Goal: Task Accomplishment & Management: Use online tool/utility

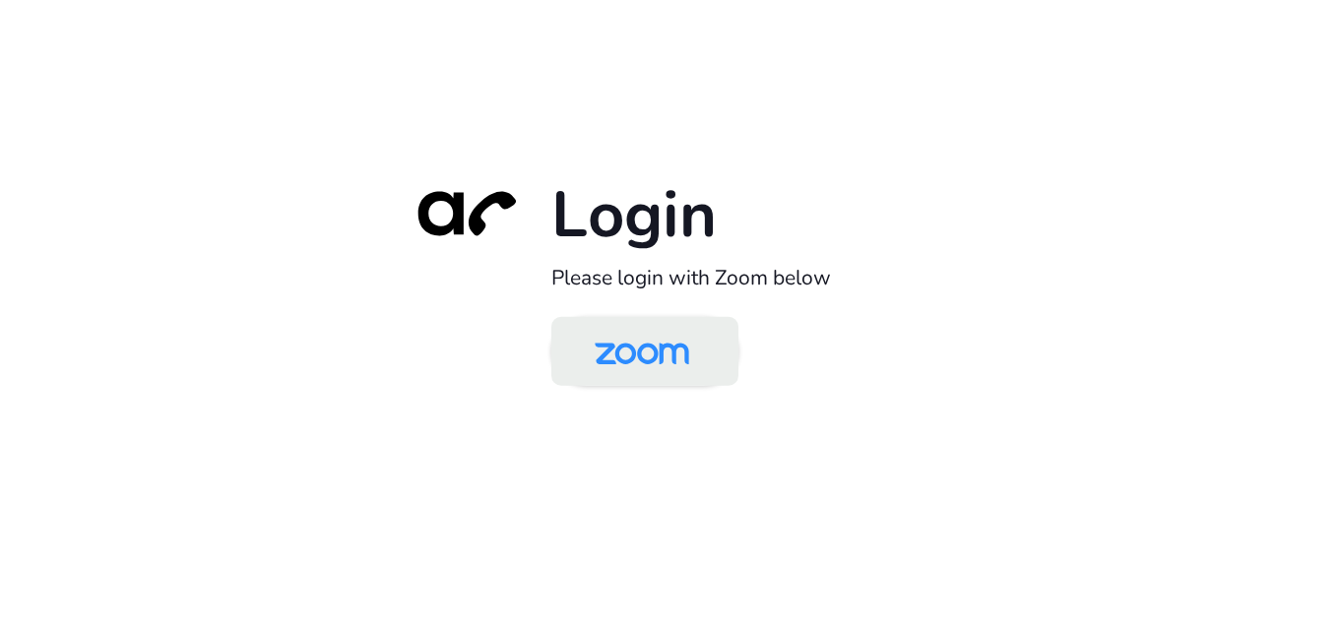
click at [668, 340] on img at bounding box center [642, 353] width 136 height 64
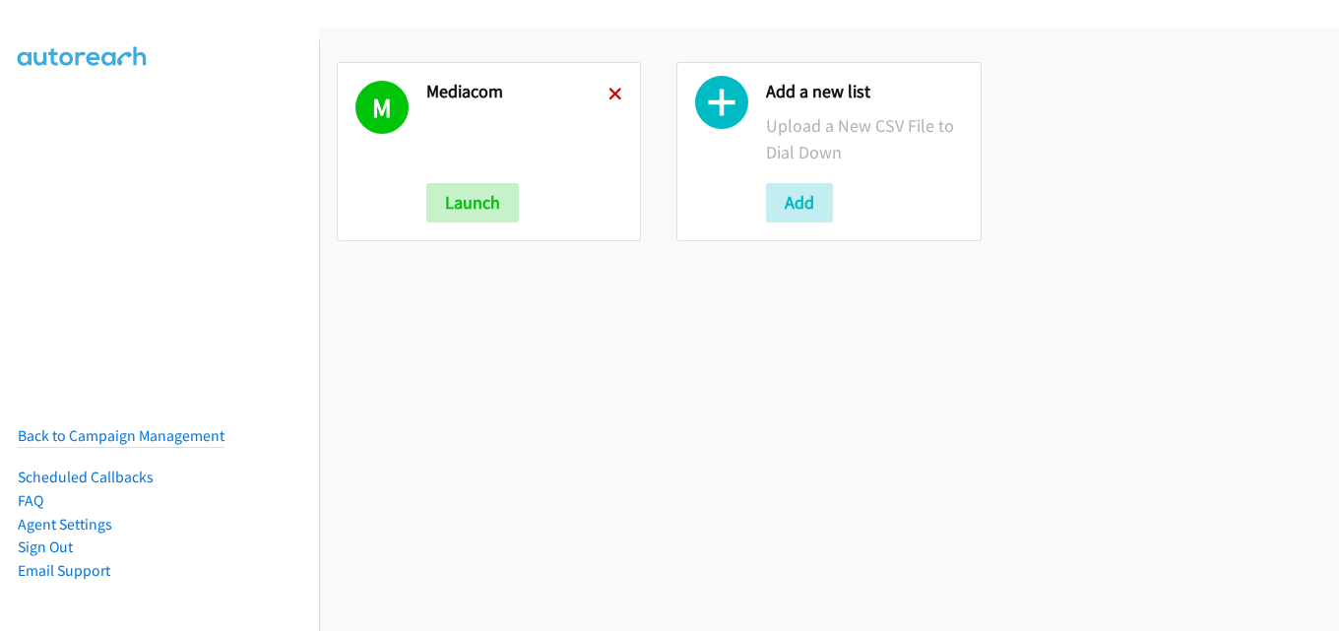
click at [612, 92] on icon at bounding box center [615, 96] width 14 height 14
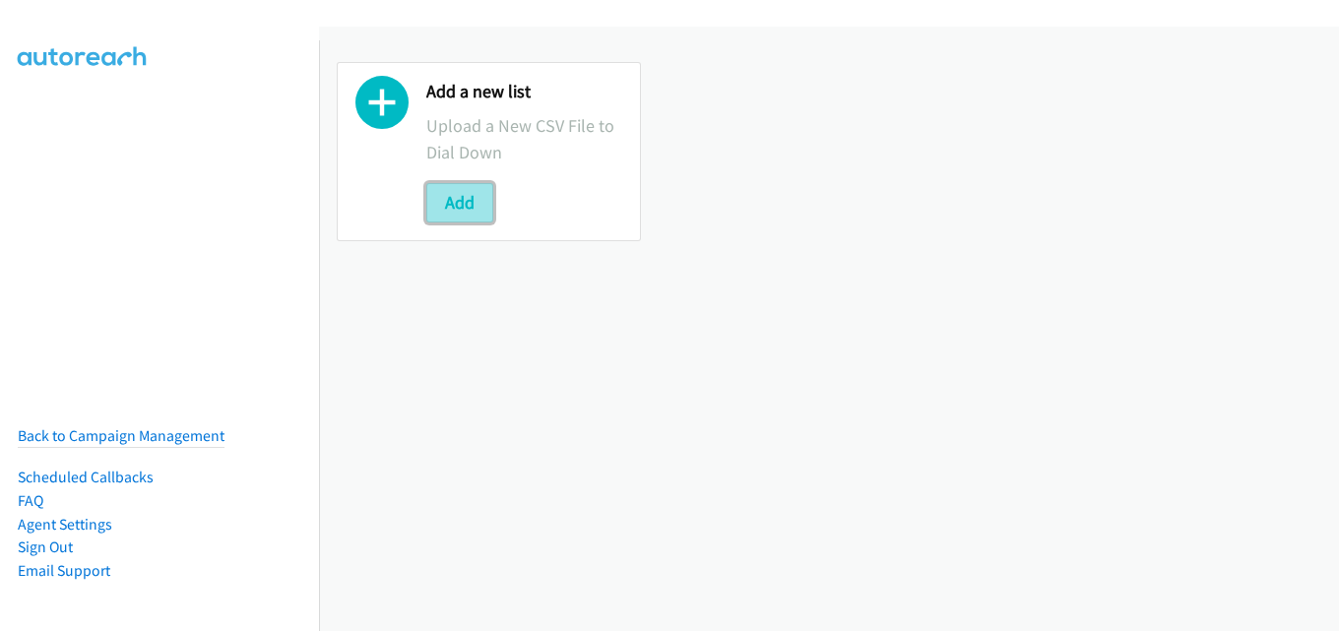
click at [457, 199] on button "Add" at bounding box center [459, 202] width 67 height 39
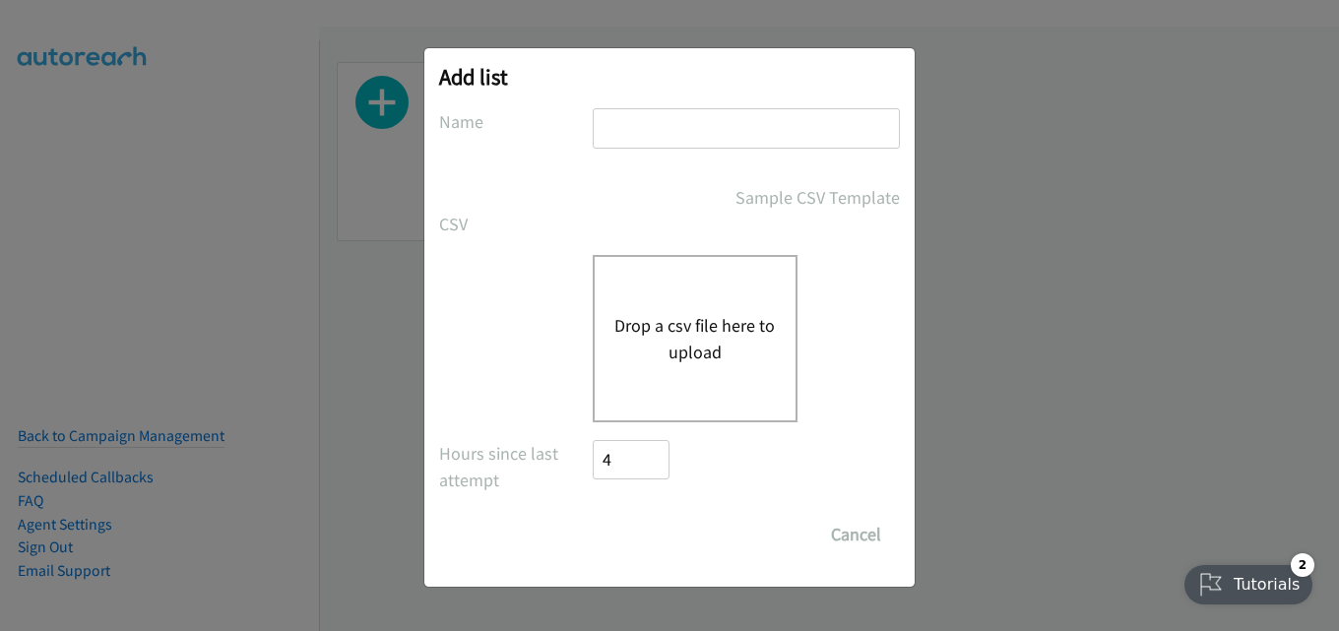
click at [716, 134] on input "text" at bounding box center [746, 128] width 307 height 40
click at [690, 141] on input "mediacom" at bounding box center [746, 128] width 307 height 40
type input "nvidia"
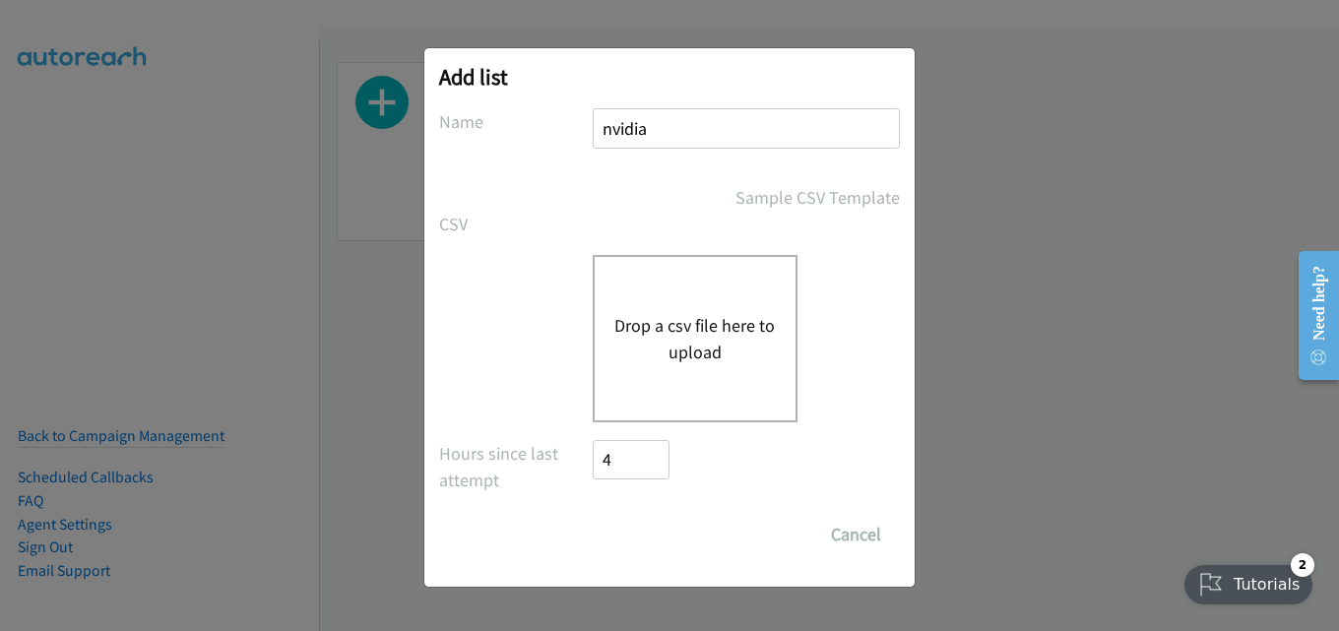
click at [678, 277] on div "Drop a csv file here to upload" at bounding box center [695, 338] width 205 height 167
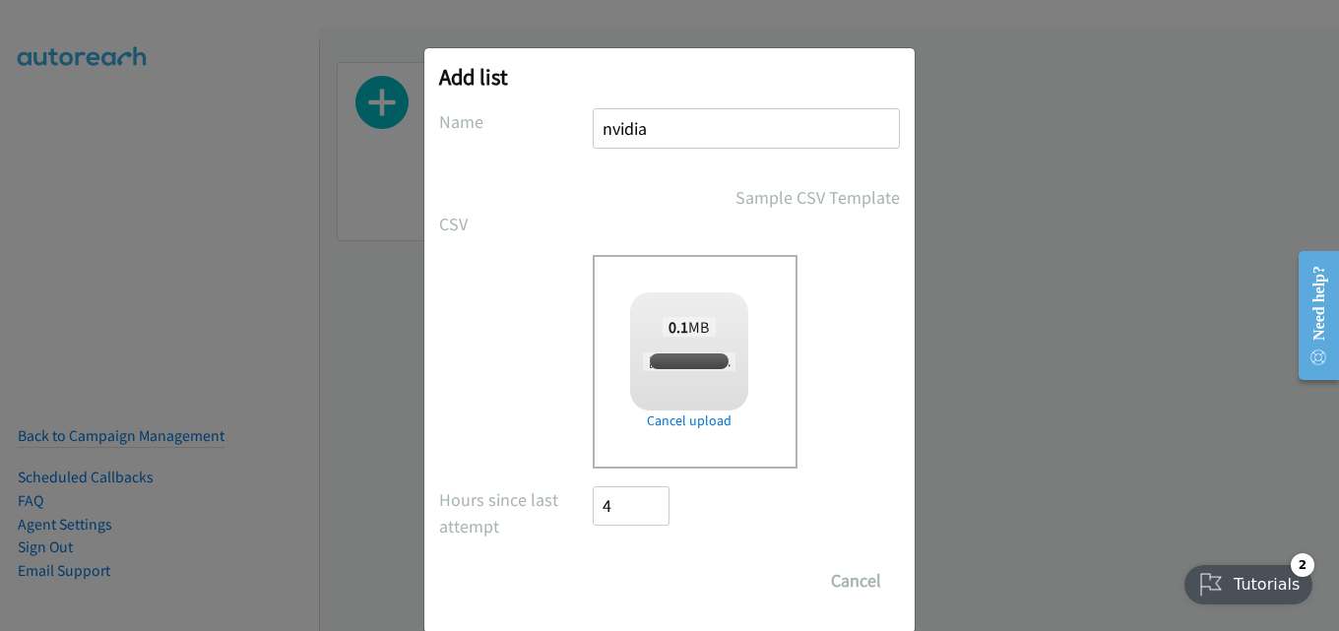
checkbox input "true"
click at [642, 570] on input "Save List" at bounding box center [644, 580] width 103 height 39
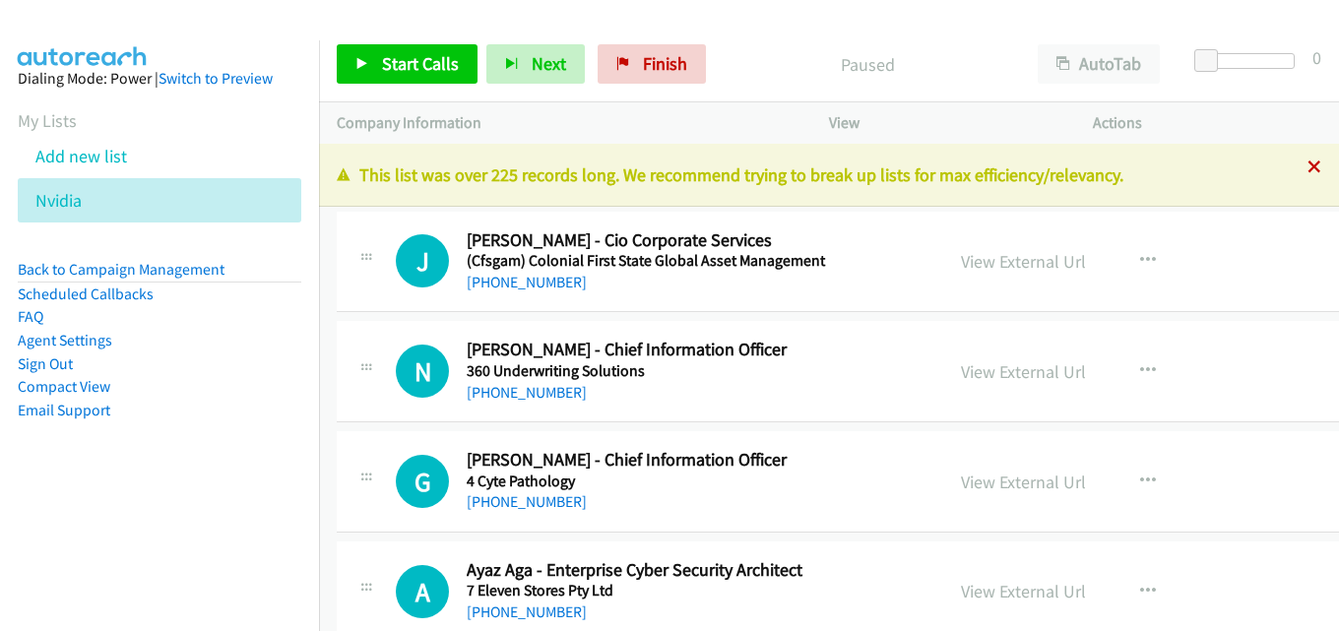
click at [1307, 168] on icon at bounding box center [1314, 168] width 14 height 14
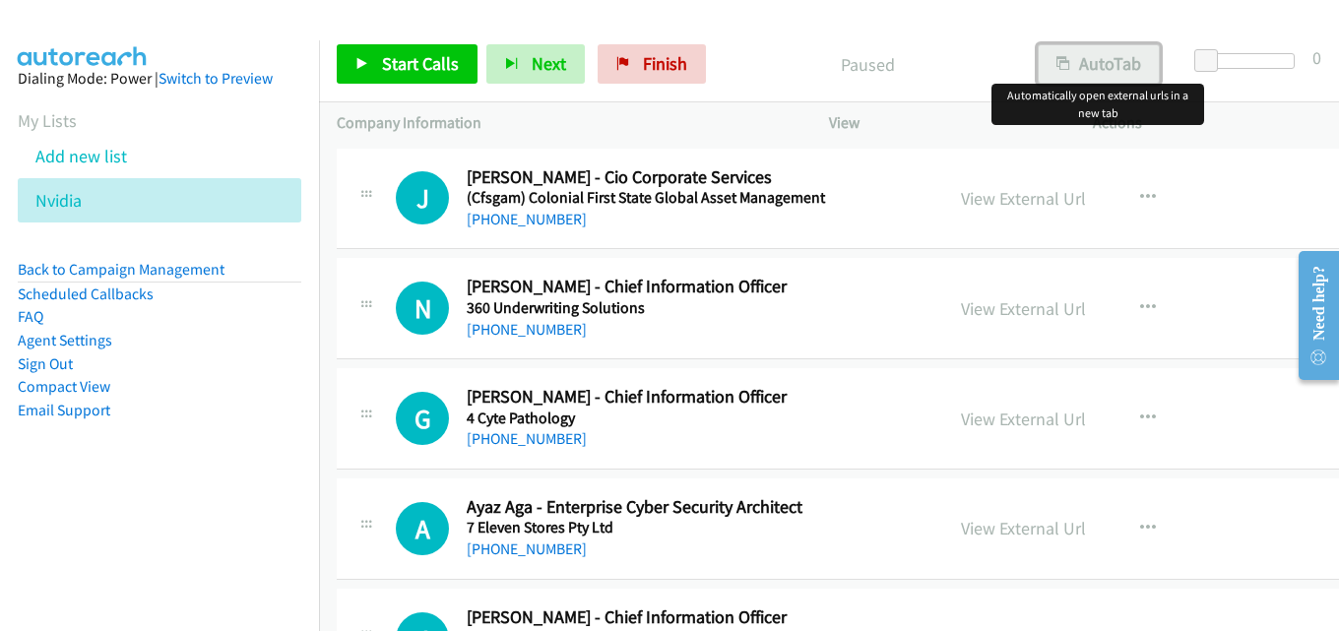
click at [1079, 64] on button "AutoTab" at bounding box center [1098, 63] width 122 height 39
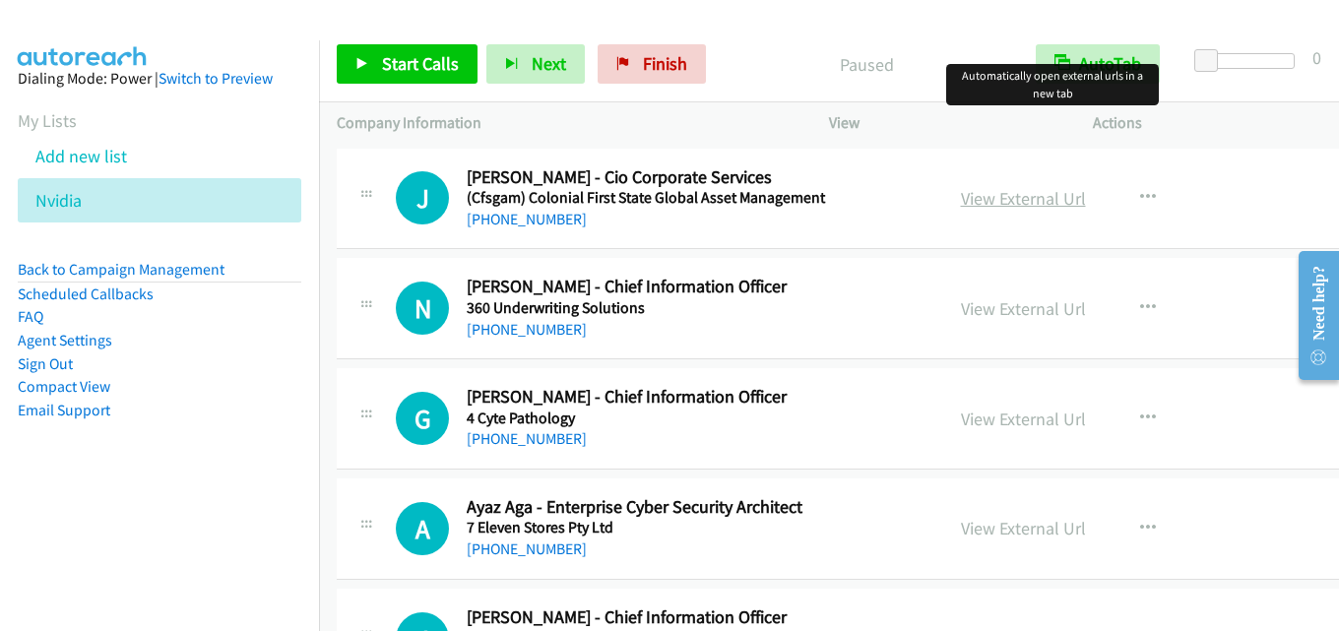
click at [974, 194] on link "View External Url" at bounding box center [1023, 198] width 125 height 23
click at [1005, 194] on link "View External Url" at bounding box center [1023, 198] width 125 height 23
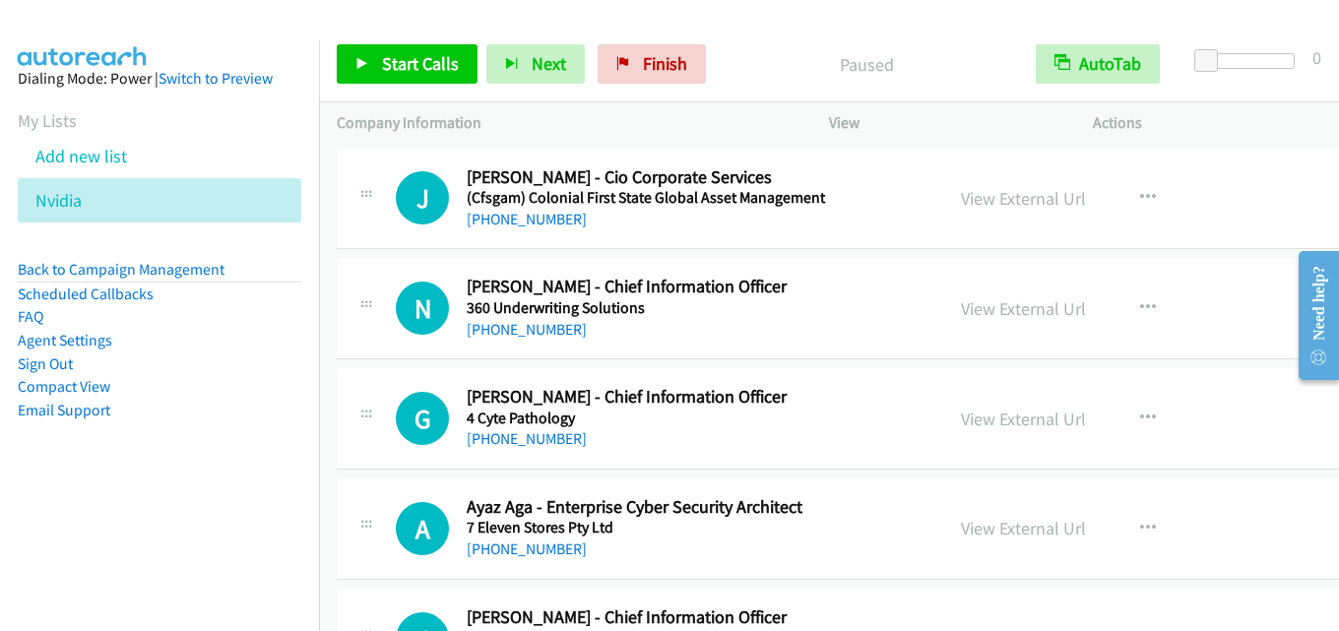
click at [789, 31] on div "Start Calls Pause Next Finish Paused AutoTab AutoTab 0" at bounding box center [829, 65] width 1020 height 76
click at [414, 53] on span "Start Calls" at bounding box center [420, 63] width 77 height 23
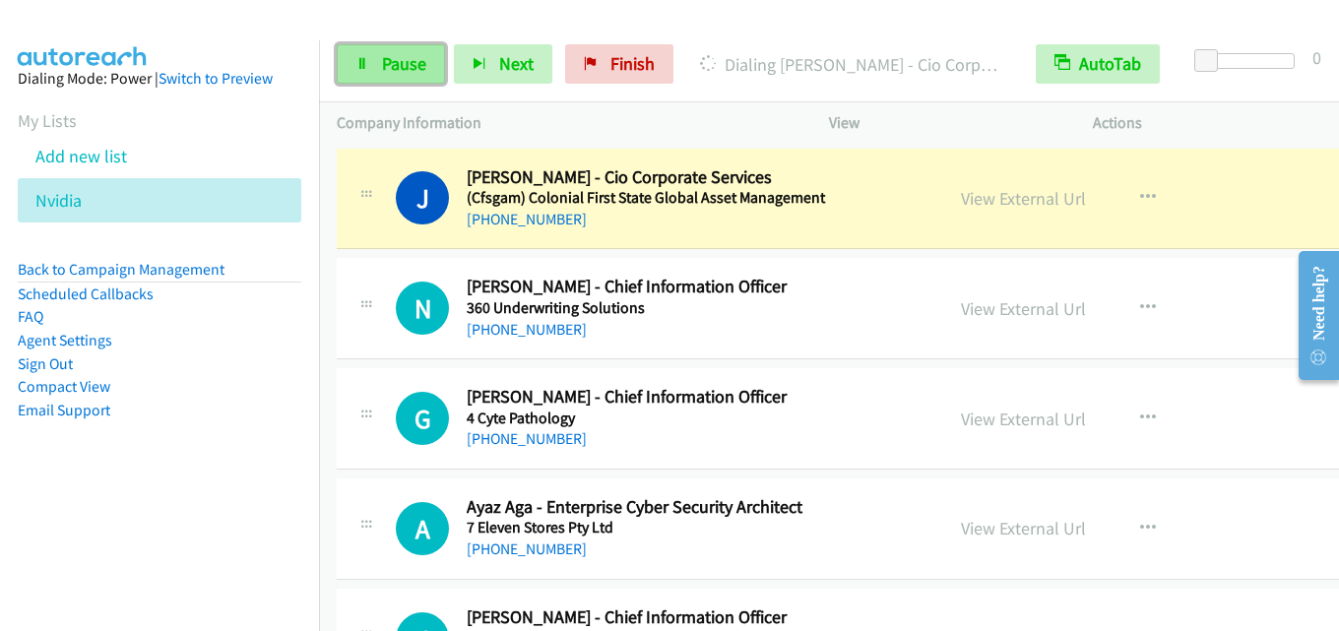
click at [405, 66] on span "Pause" at bounding box center [404, 63] width 44 height 23
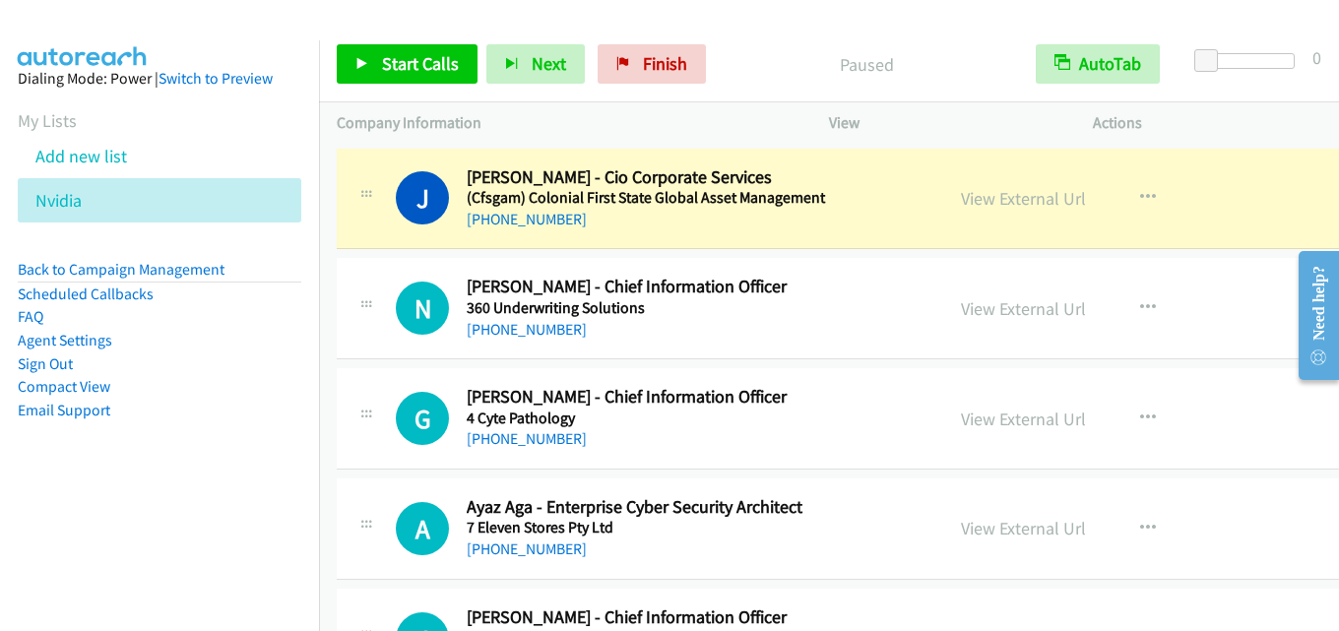
click at [1172, 546] on div "View External Url View External Url Schedule/Manage Callback Start Calls Here R…" at bounding box center [1103, 528] width 321 height 65
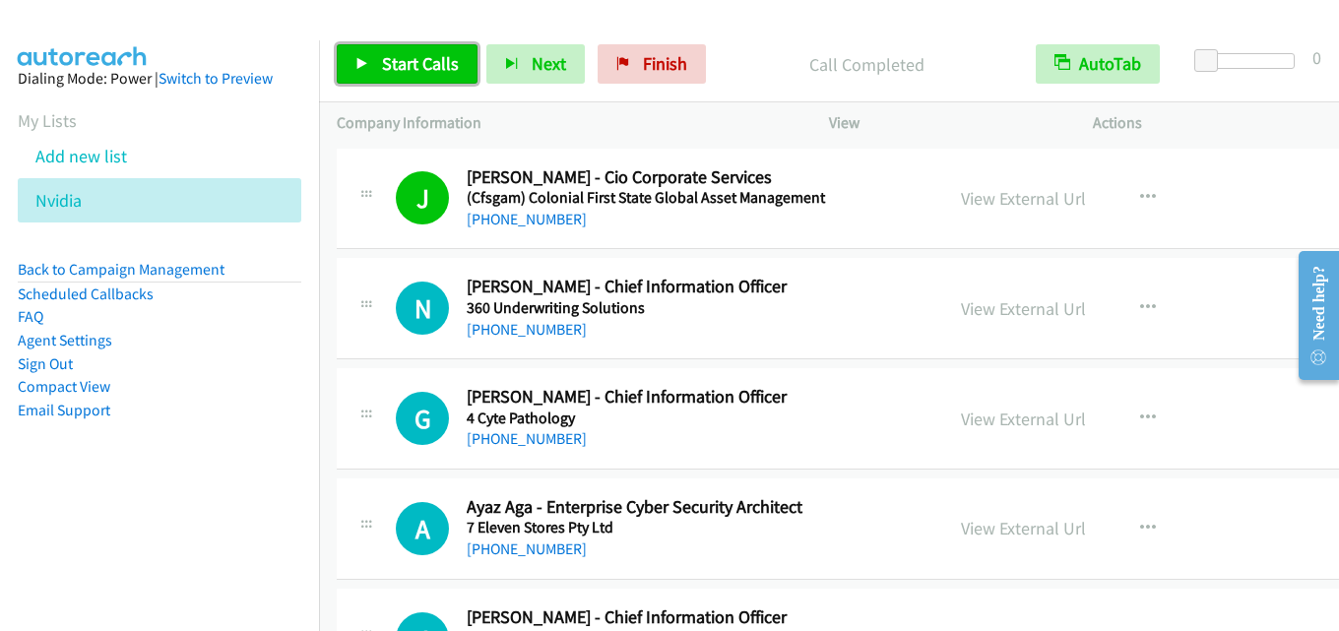
click at [400, 72] on span "Start Calls" at bounding box center [420, 63] width 77 height 23
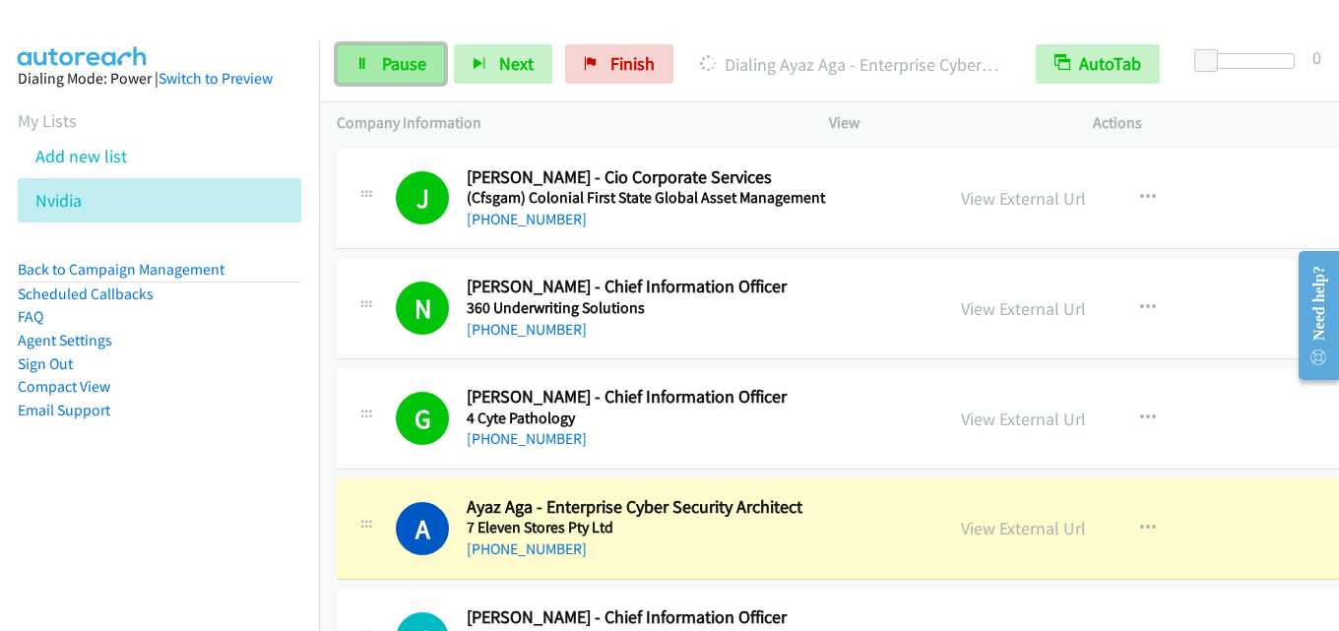
click at [411, 69] on span "Pause" at bounding box center [404, 63] width 44 height 23
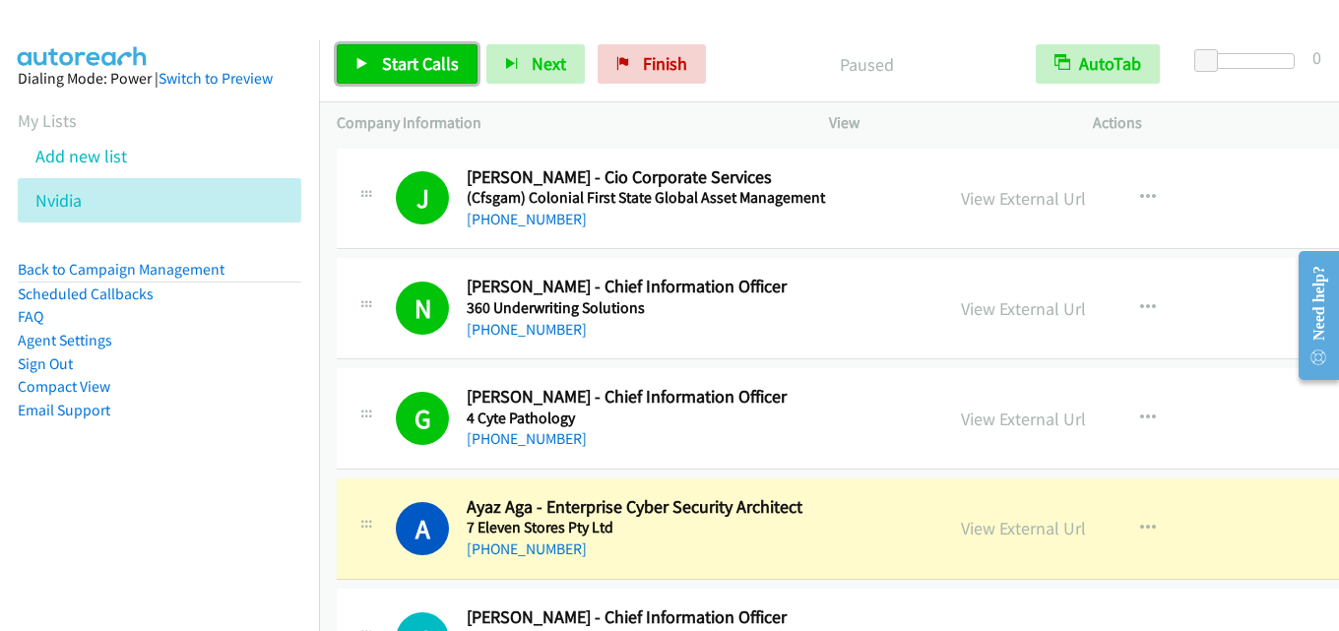
click at [435, 66] on span "Start Calls" at bounding box center [420, 63] width 77 height 23
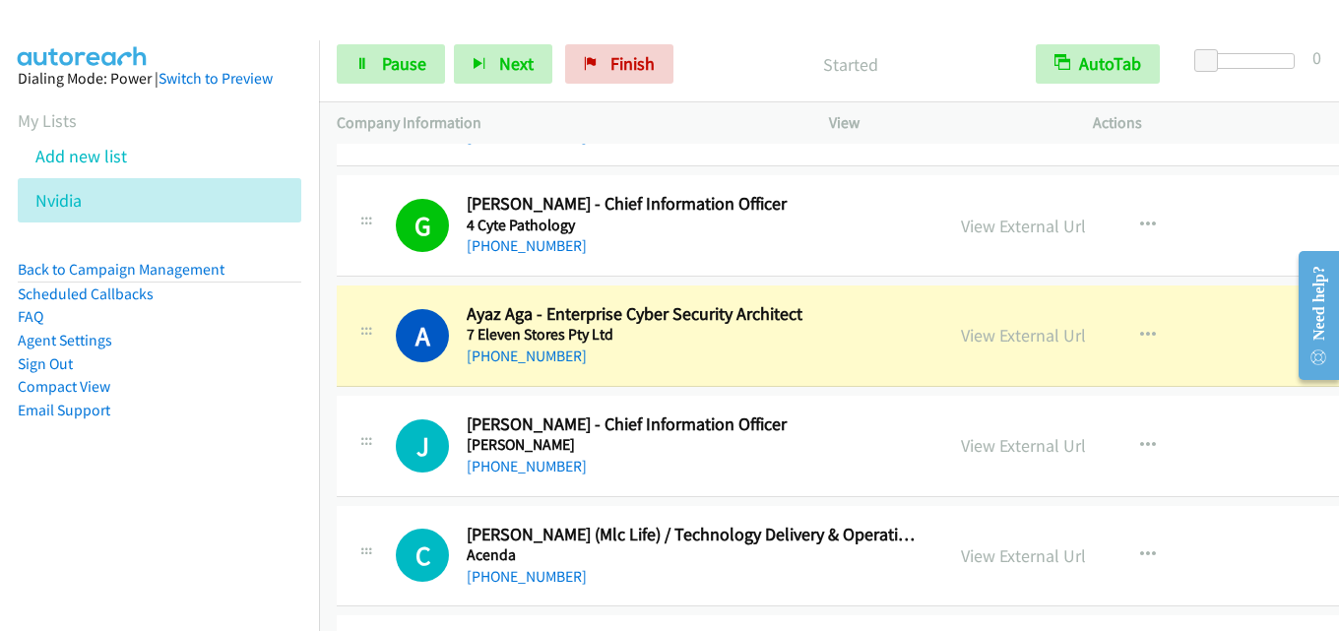
scroll to position [197, 0]
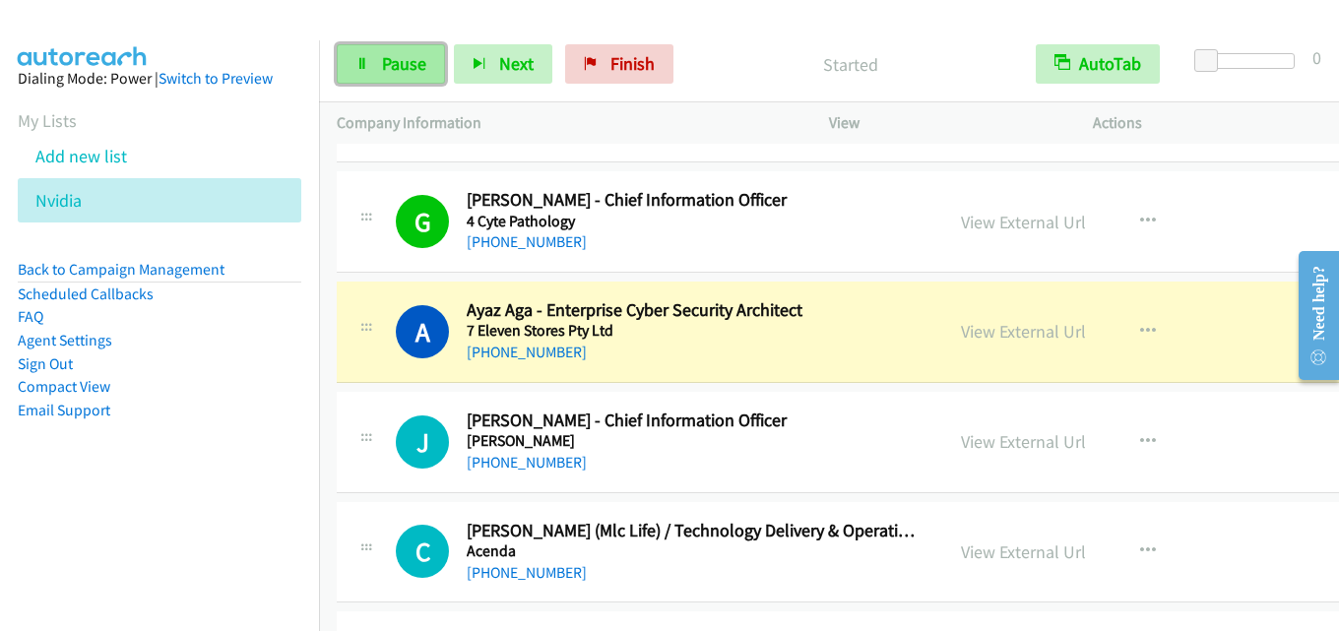
click at [403, 66] on span "Pause" at bounding box center [404, 63] width 44 height 23
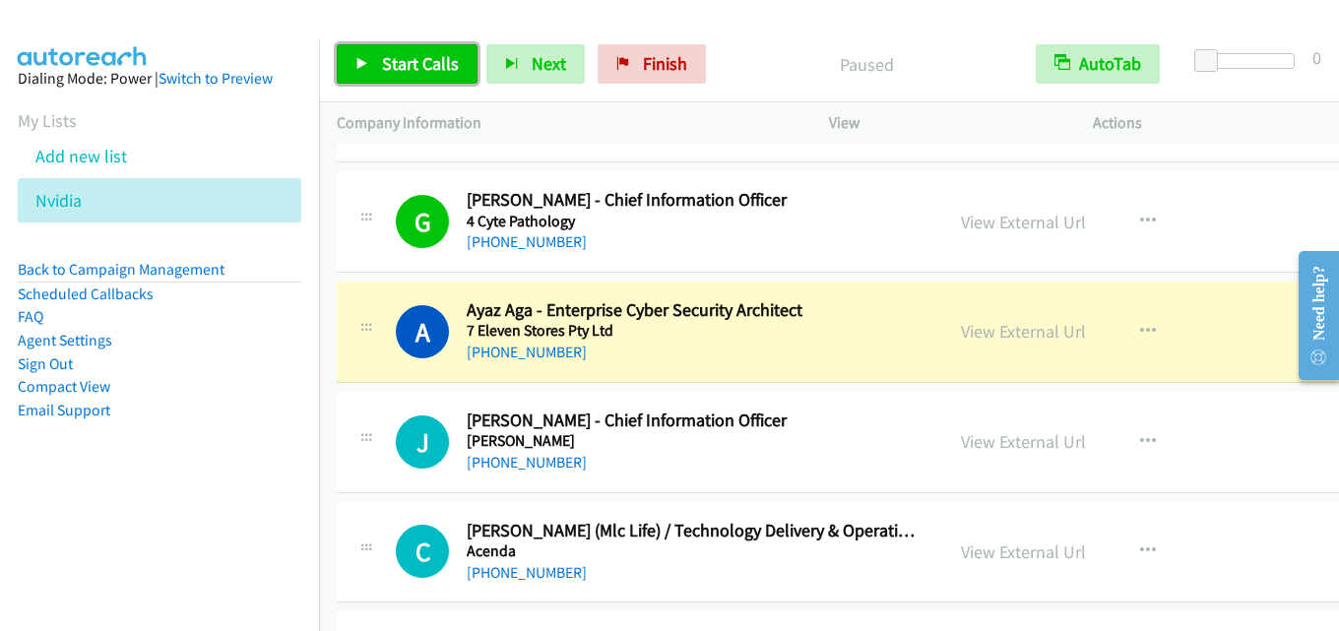
click at [418, 62] on span "Start Calls" at bounding box center [420, 63] width 77 height 23
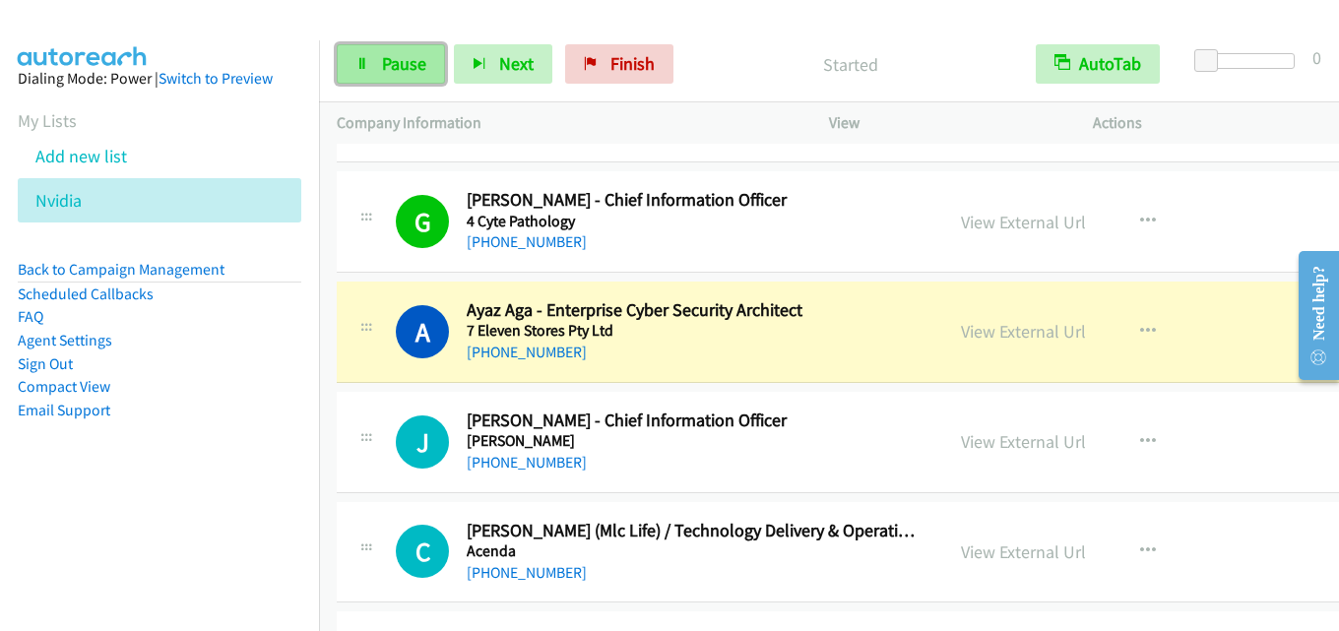
click at [409, 60] on span "Pause" at bounding box center [404, 63] width 44 height 23
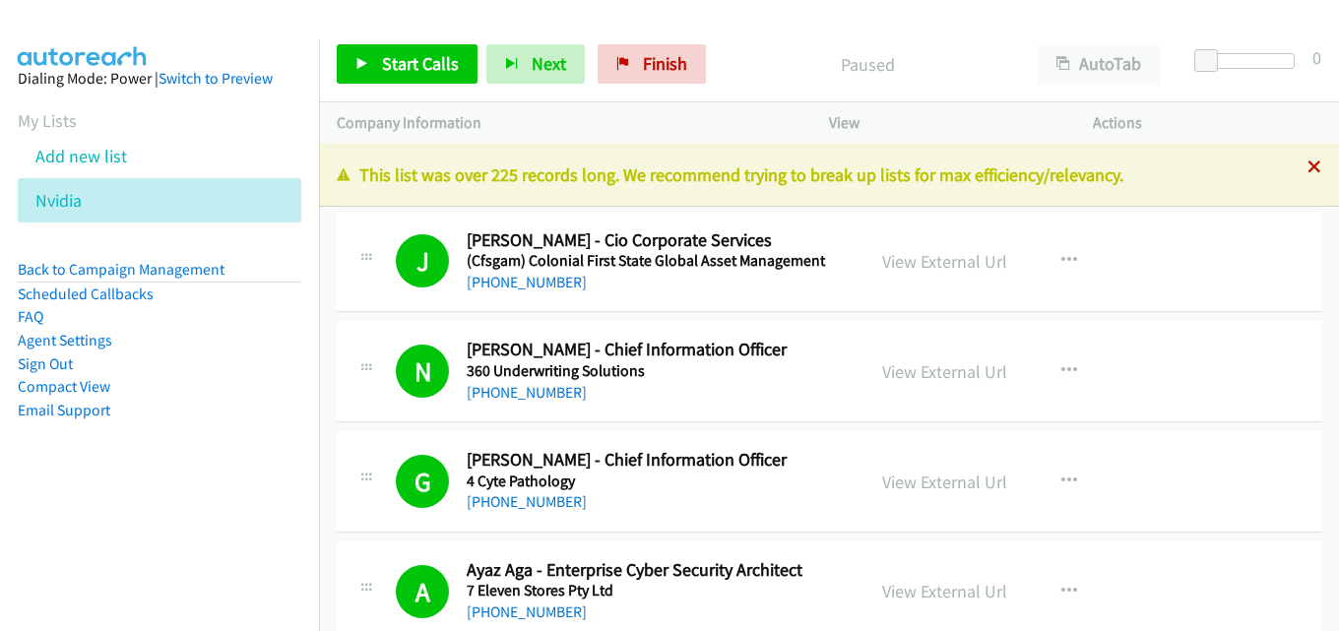
click at [1307, 170] on icon at bounding box center [1314, 168] width 14 height 14
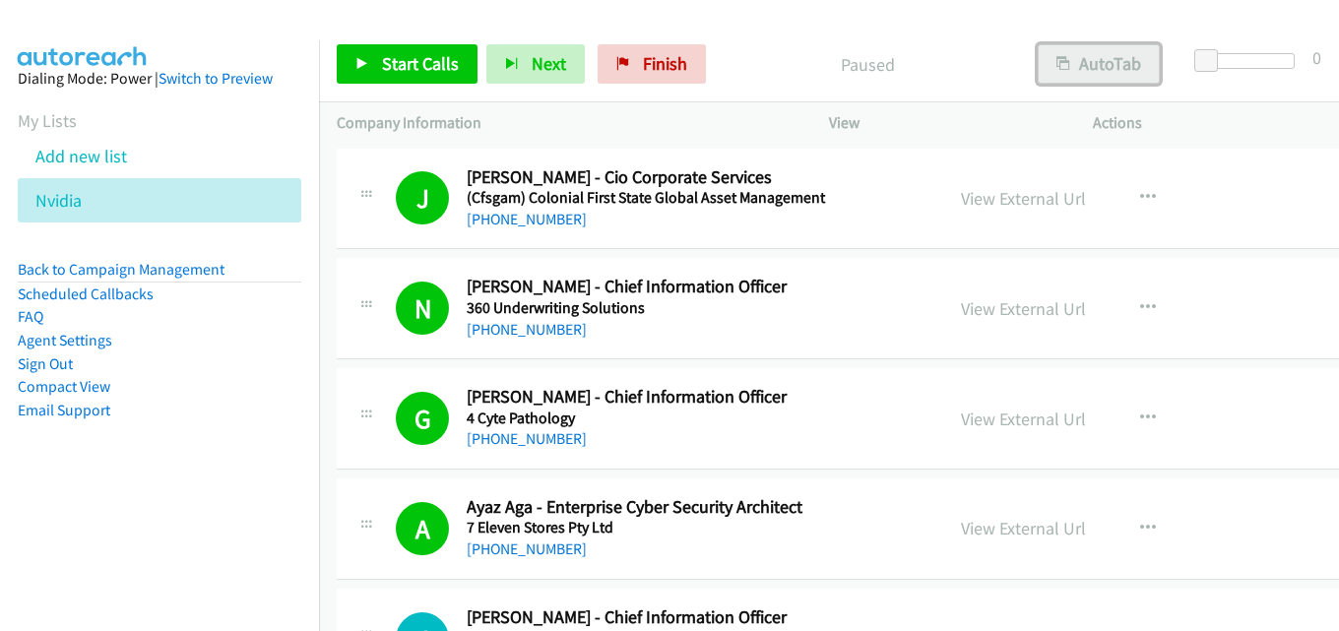
click at [1089, 61] on button "AutoTab" at bounding box center [1098, 63] width 122 height 39
click at [411, 65] on span "Start Calls" at bounding box center [420, 63] width 77 height 23
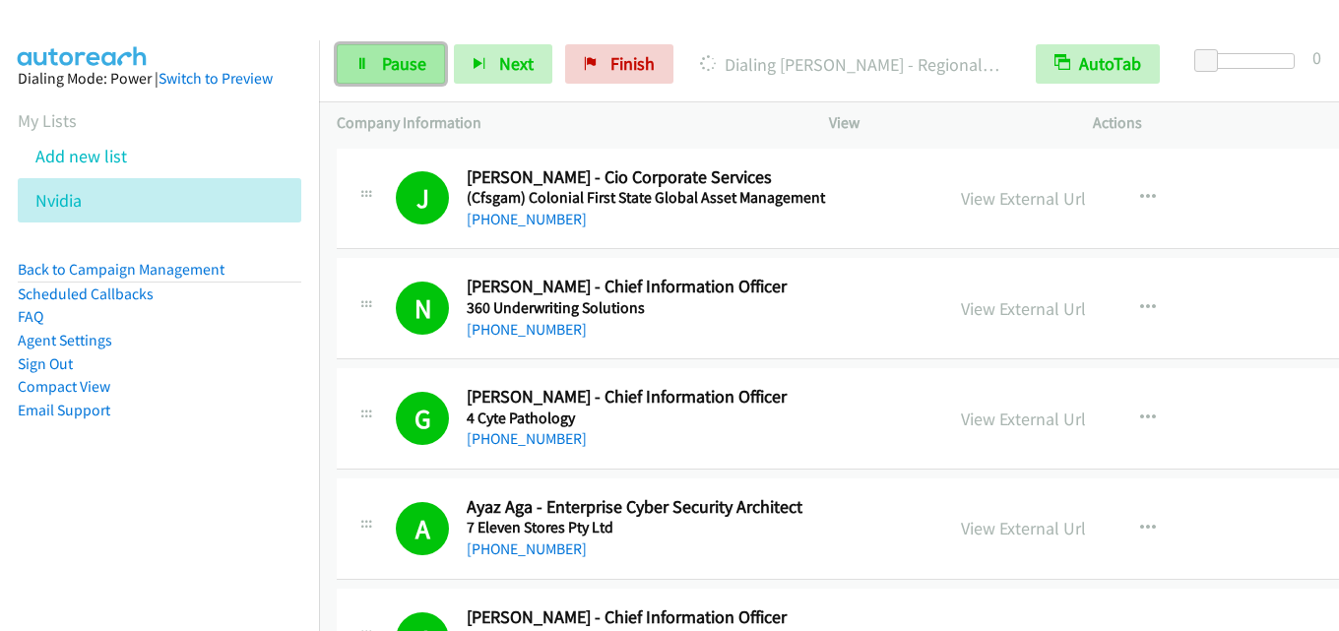
click at [379, 49] on link "Pause" at bounding box center [391, 63] width 108 height 39
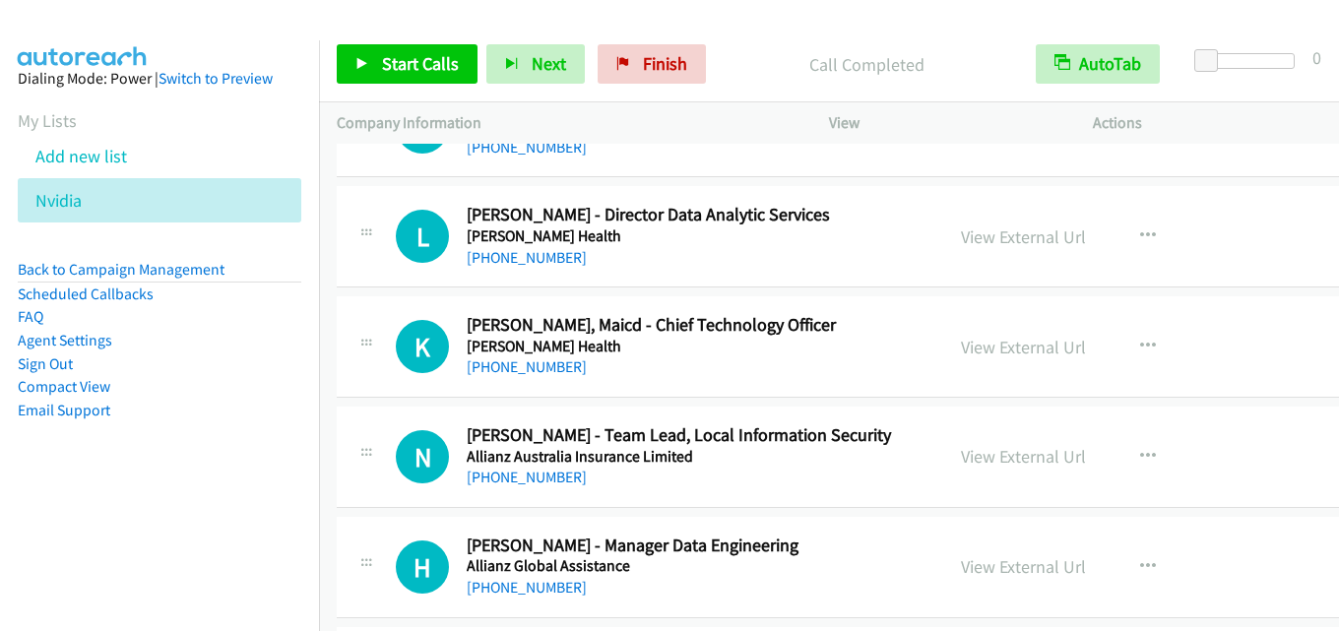
scroll to position [1181, 0]
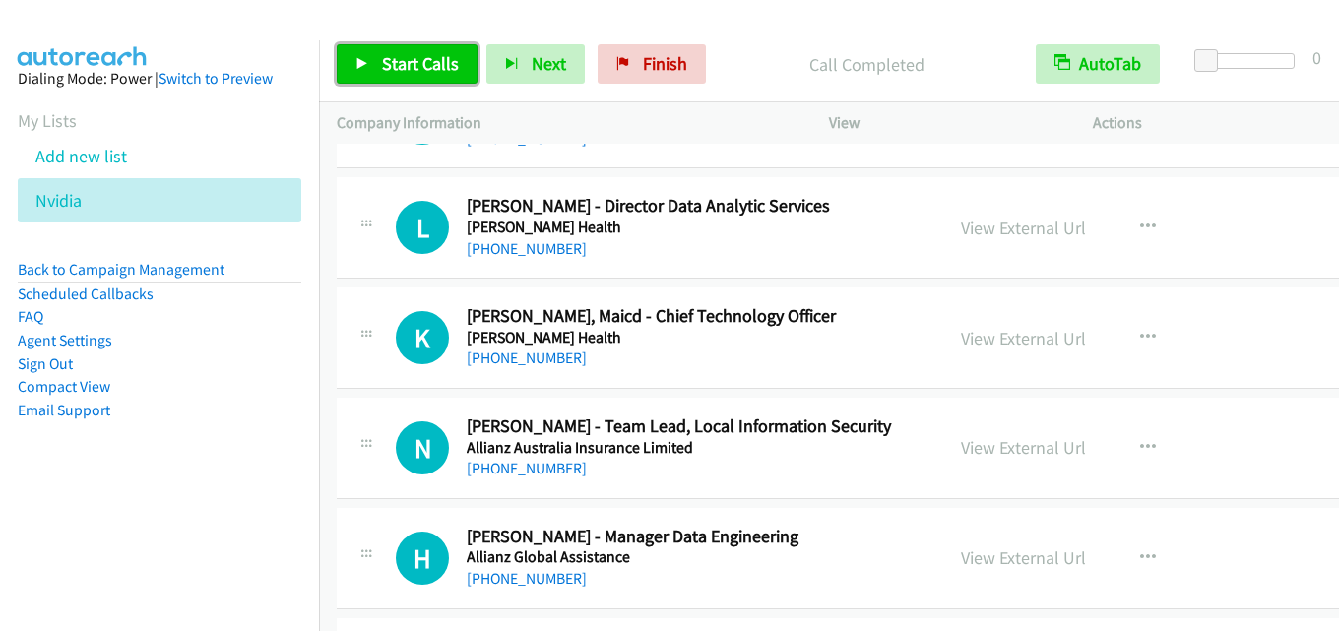
click at [422, 64] on span "Start Calls" at bounding box center [420, 63] width 77 height 23
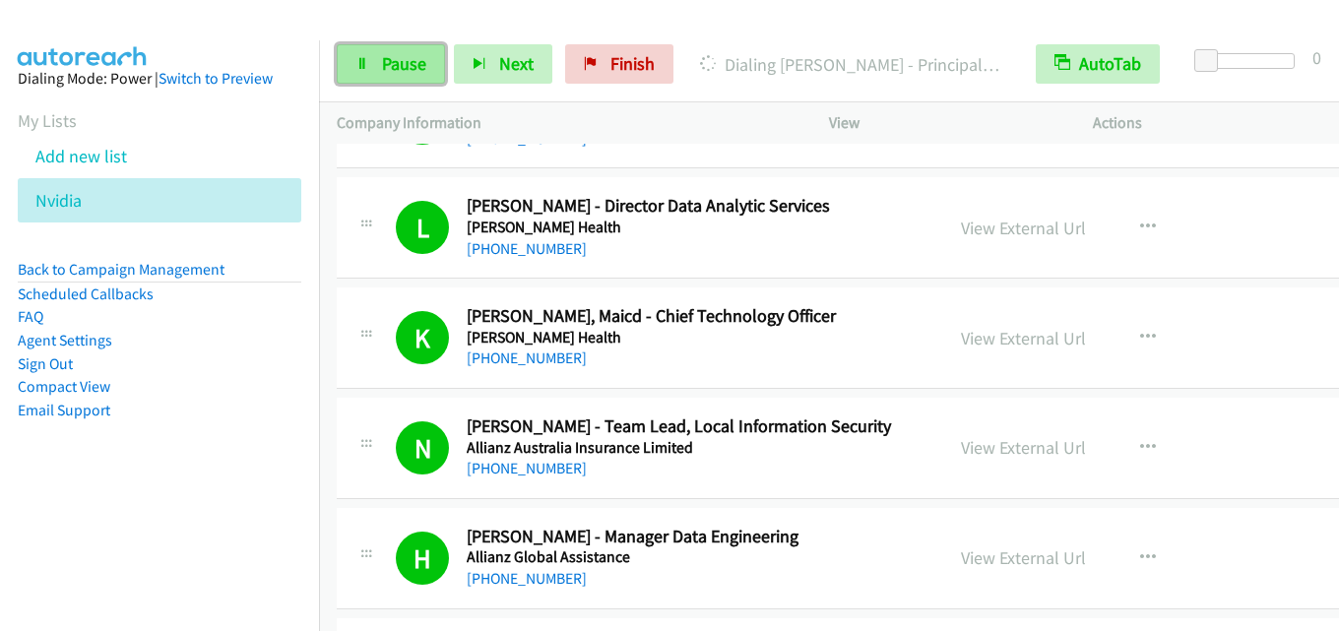
click at [387, 57] on span "Pause" at bounding box center [404, 63] width 44 height 23
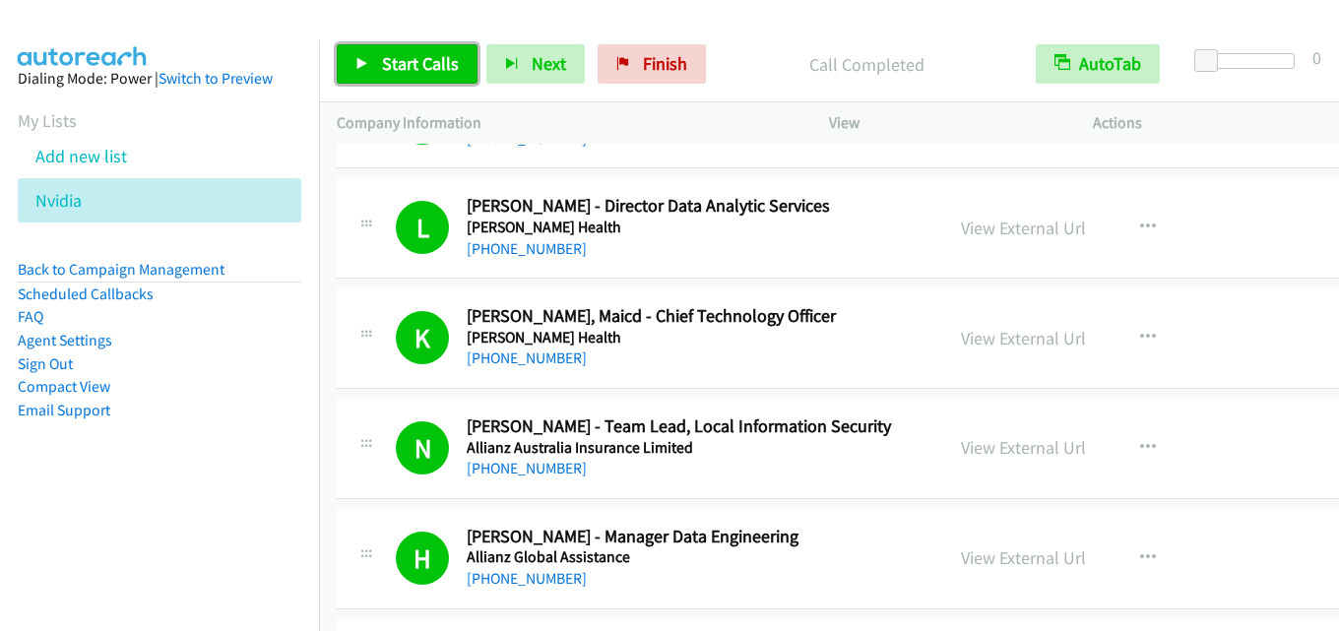
click at [410, 60] on span "Start Calls" at bounding box center [420, 63] width 77 height 23
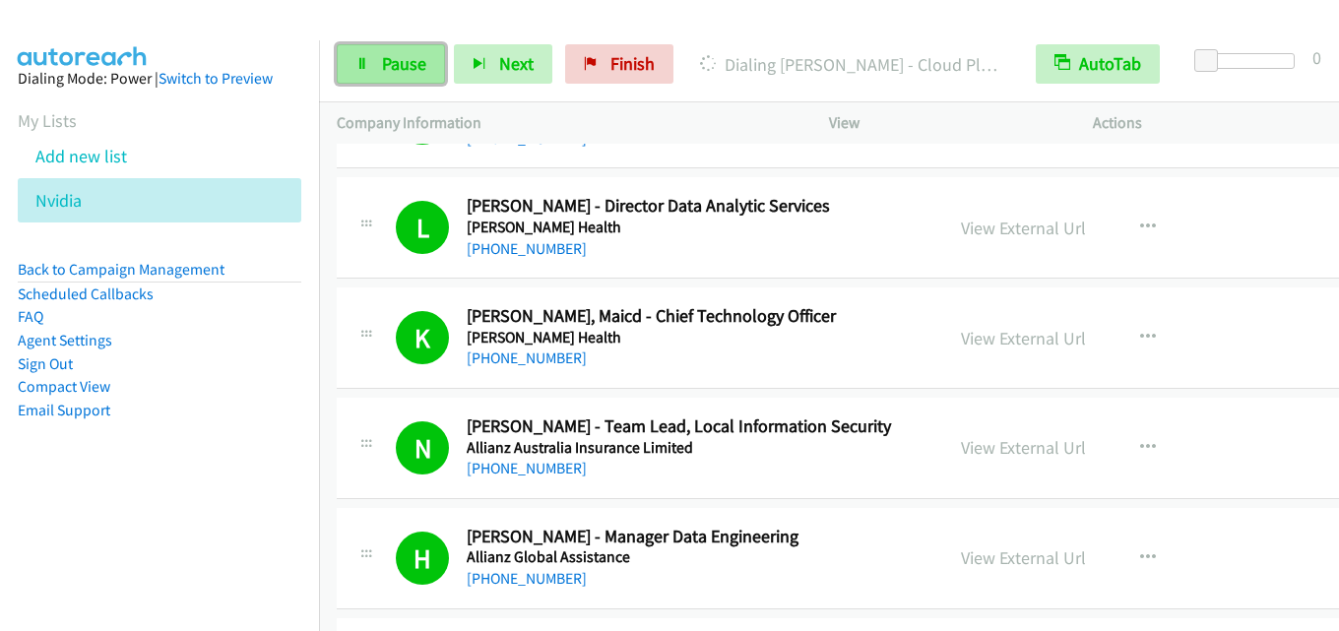
click at [404, 61] on span "Pause" at bounding box center [404, 63] width 44 height 23
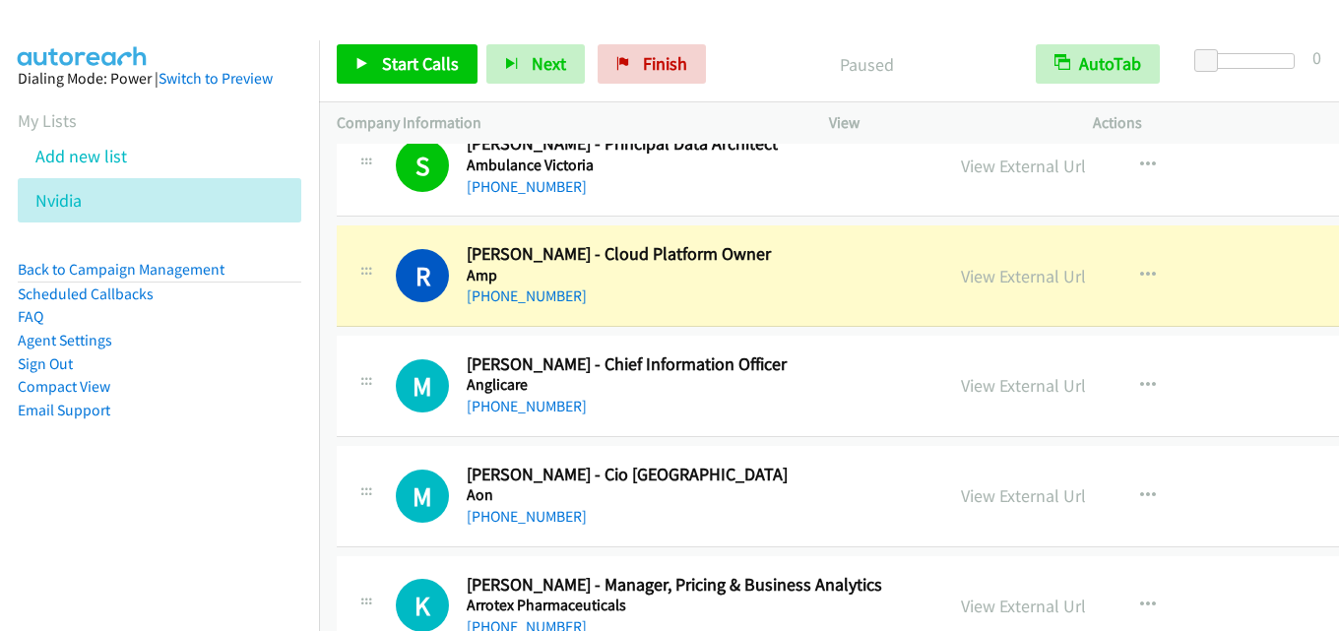
scroll to position [1870, 0]
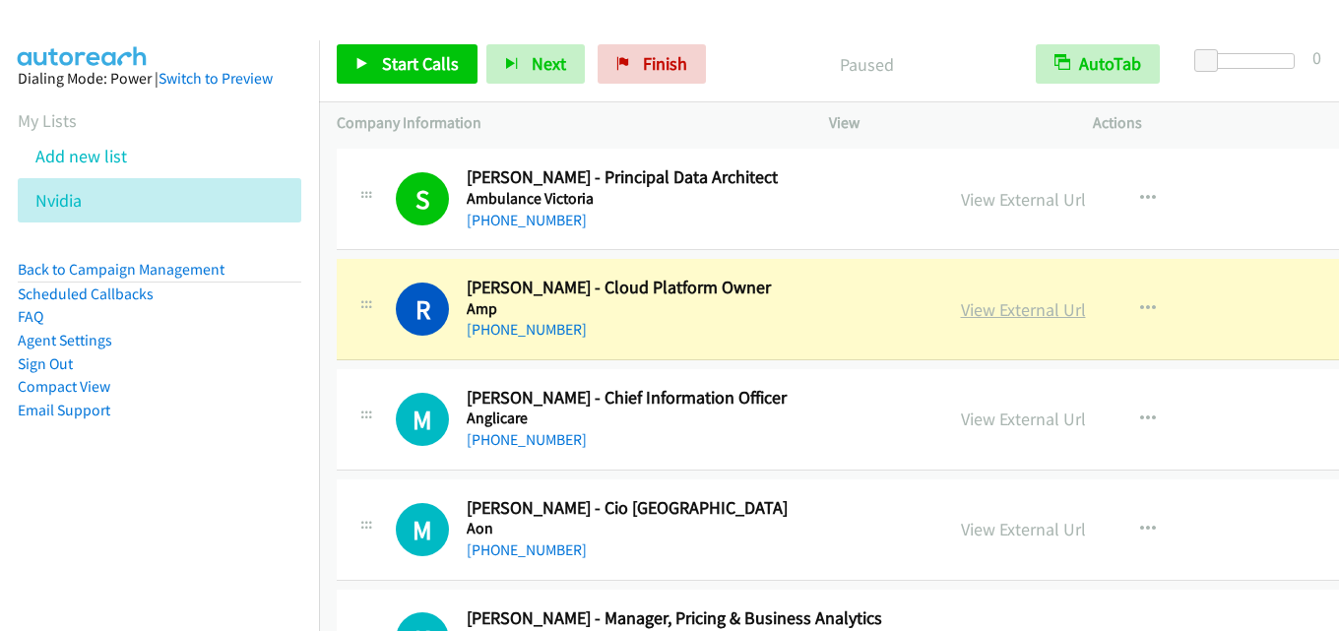
click at [986, 311] on link "View External Url" at bounding box center [1023, 309] width 125 height 23
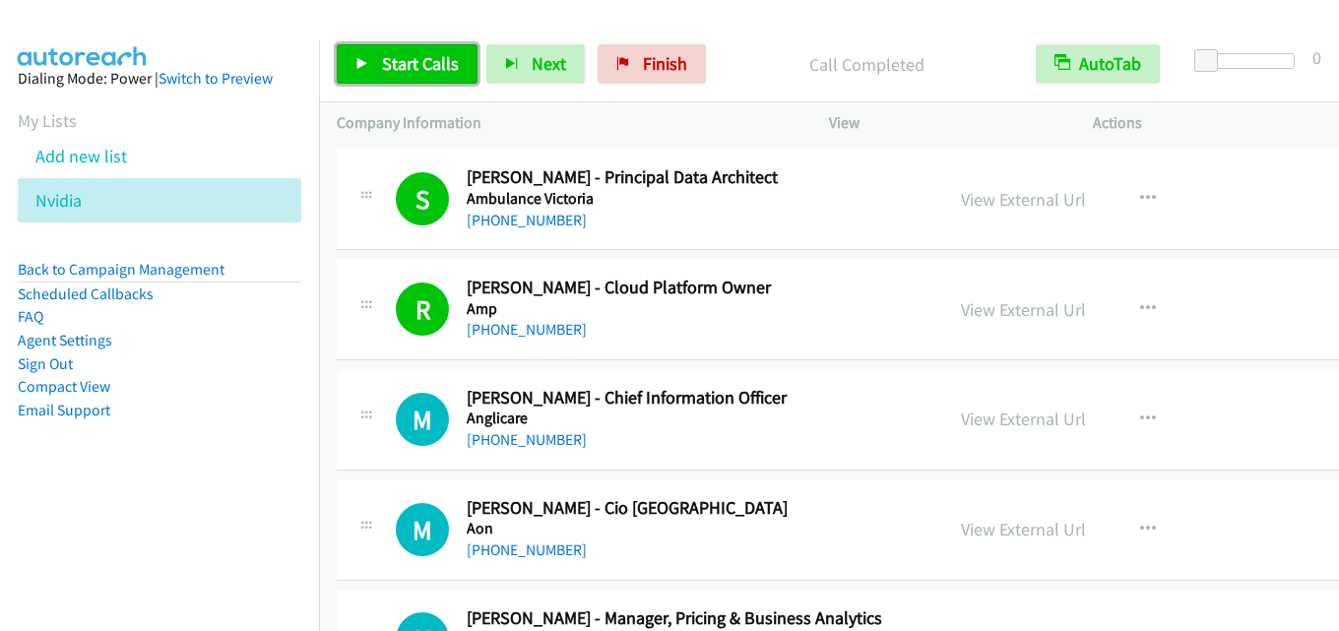
click at [412, 67] on span "Start Calls" at bounding box center [420, 63] width 77 height 23
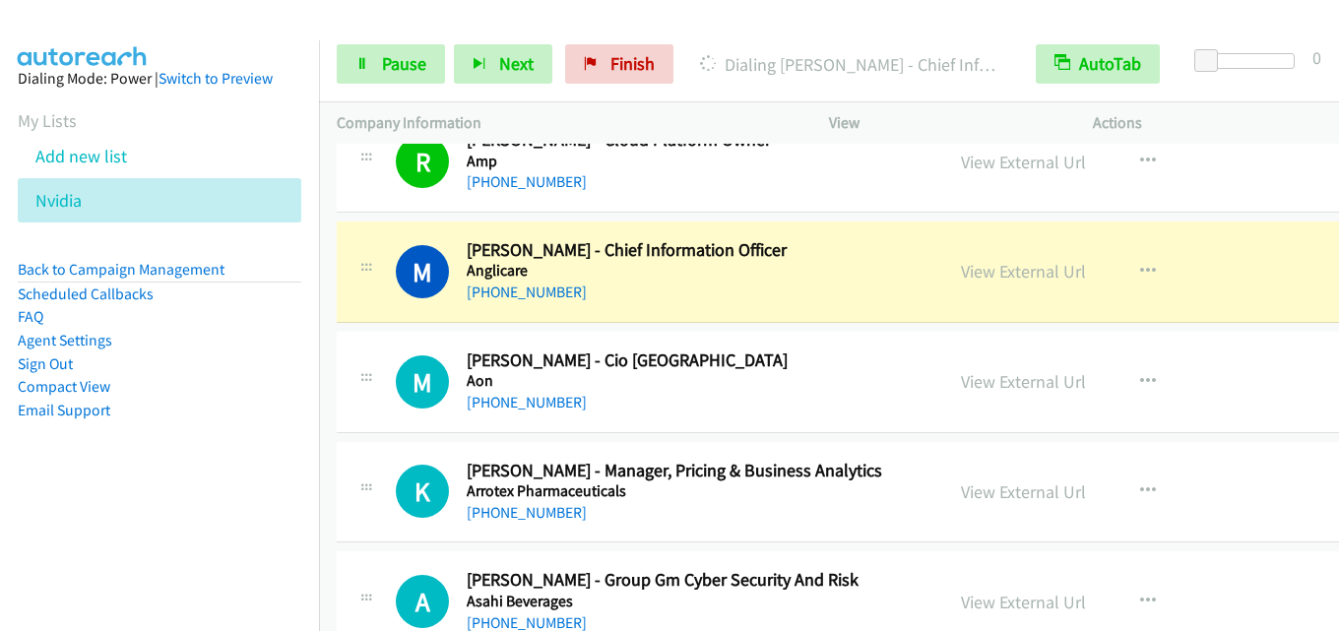
scroll to position [2067, 0]
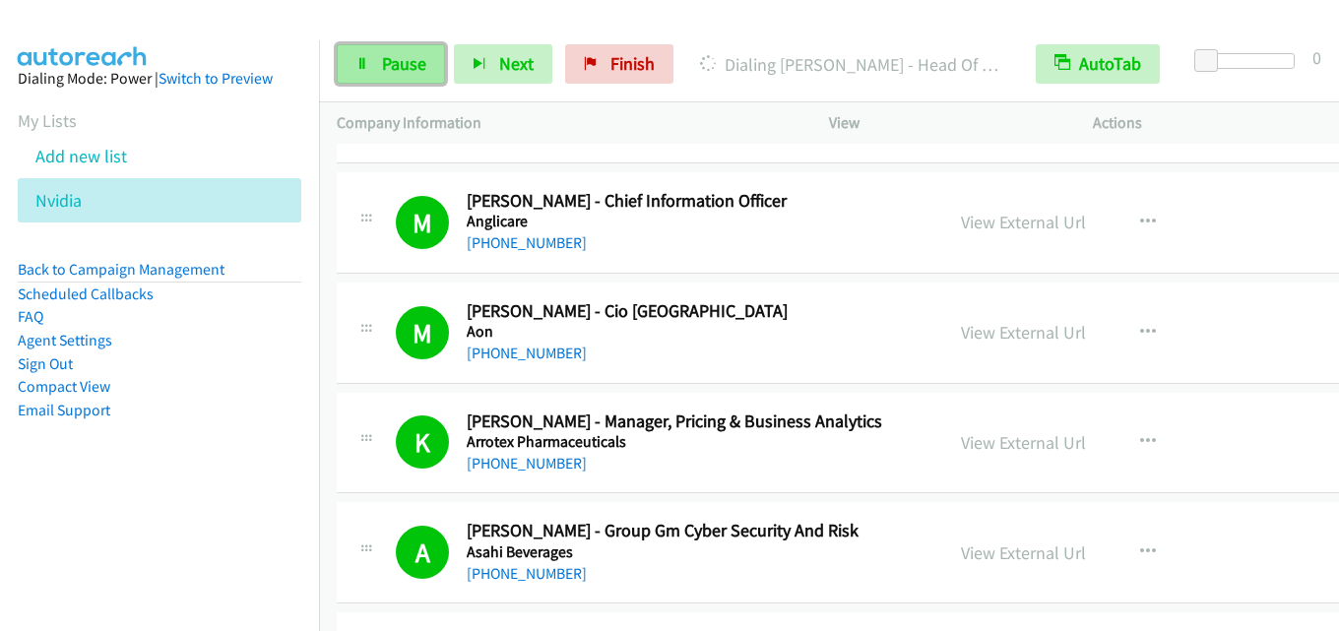
click at [402, 65] on span "Pause" at bounding box center [404, 63] width 44 height 23
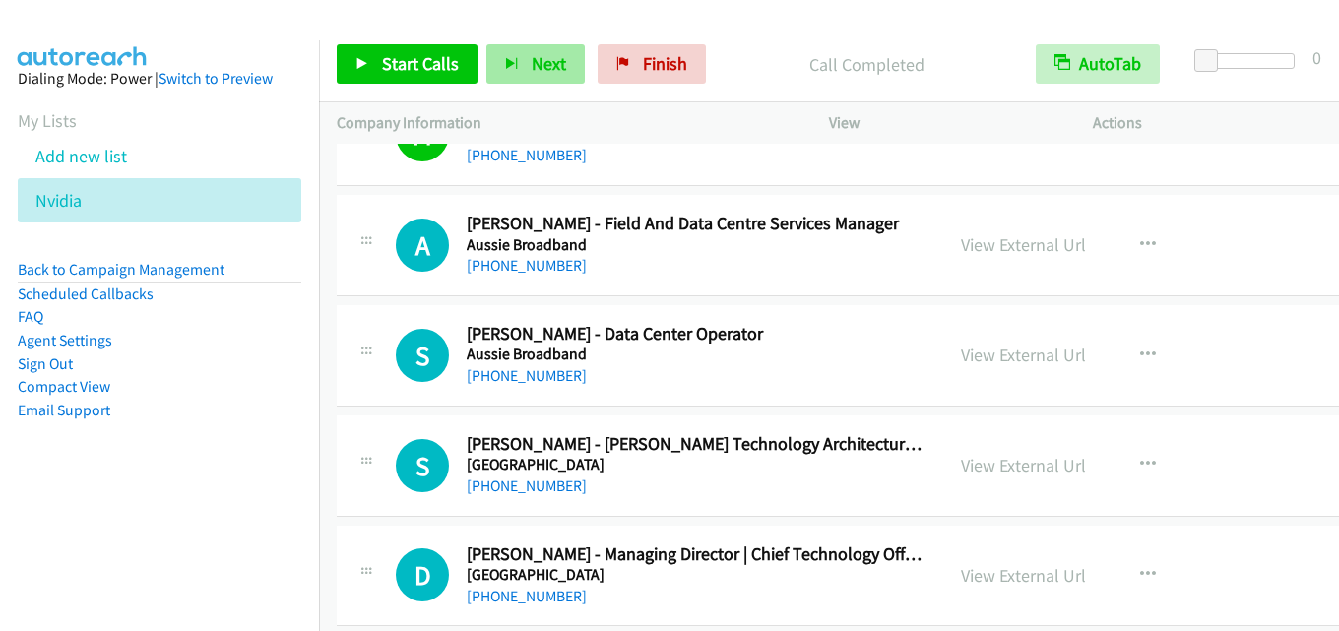
scroll to position [3051, 0]
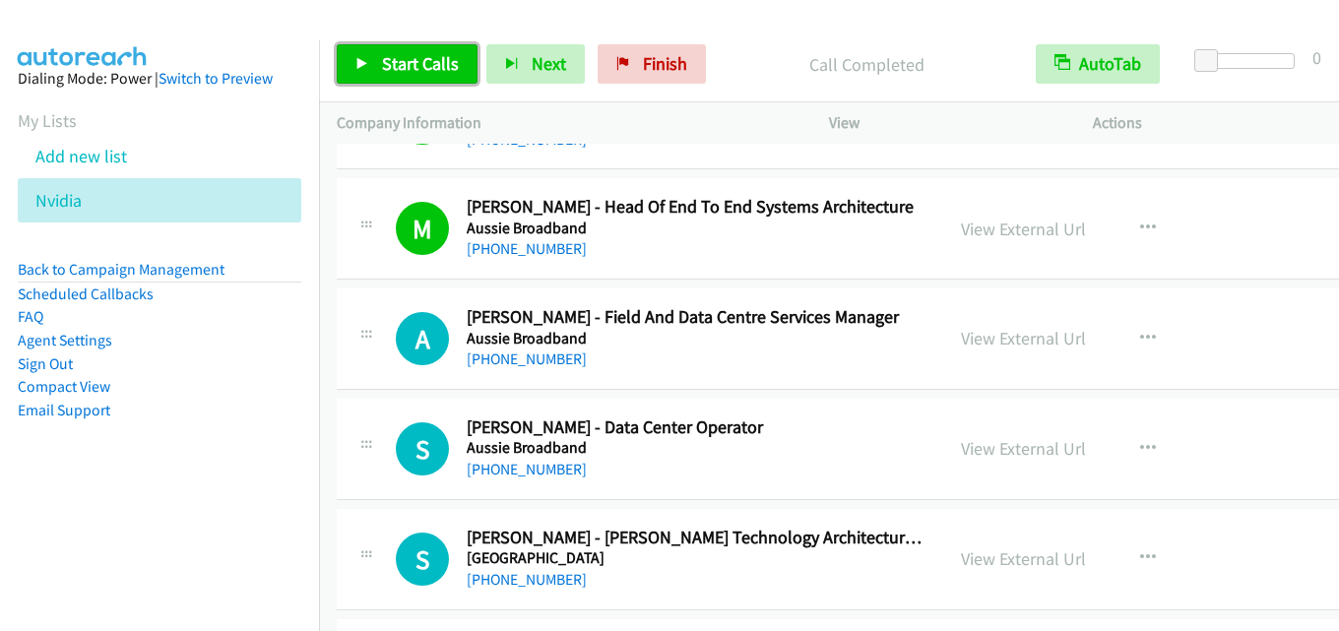
click at [446, 58] on span "Start Calls" at bounding box center [420, 63] width 77 height 23
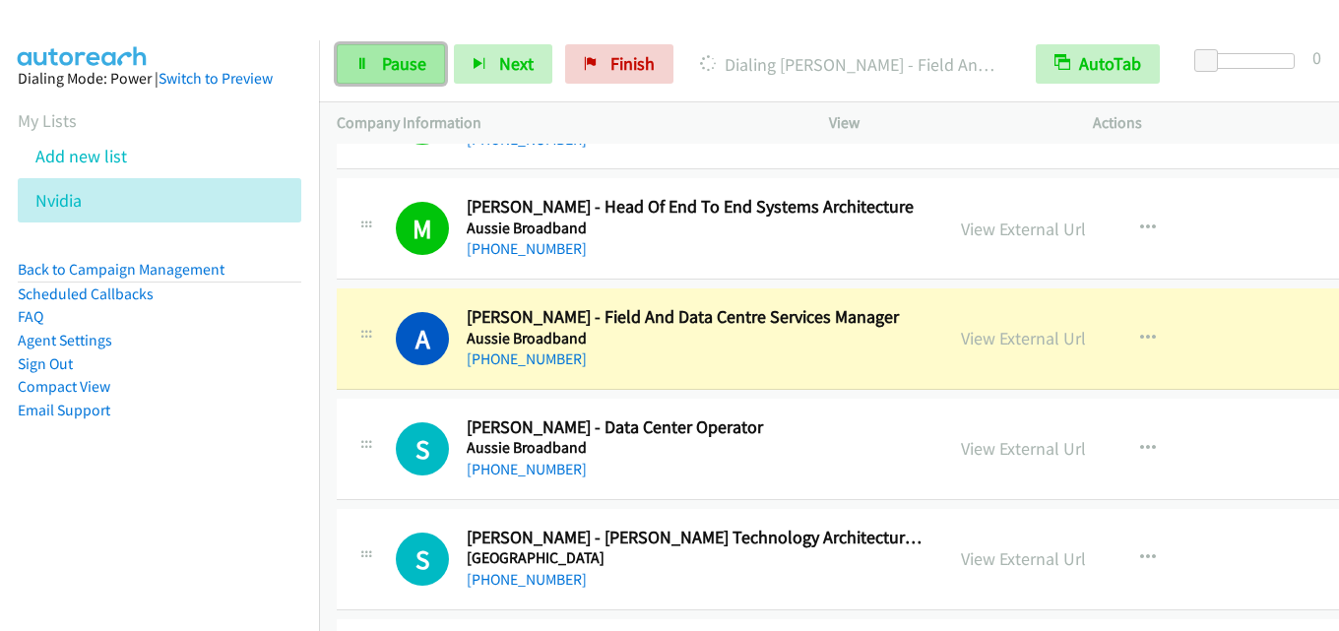
click at [389, 78] on link "Pause" at bounding box center [391, 63] width 108 height 39
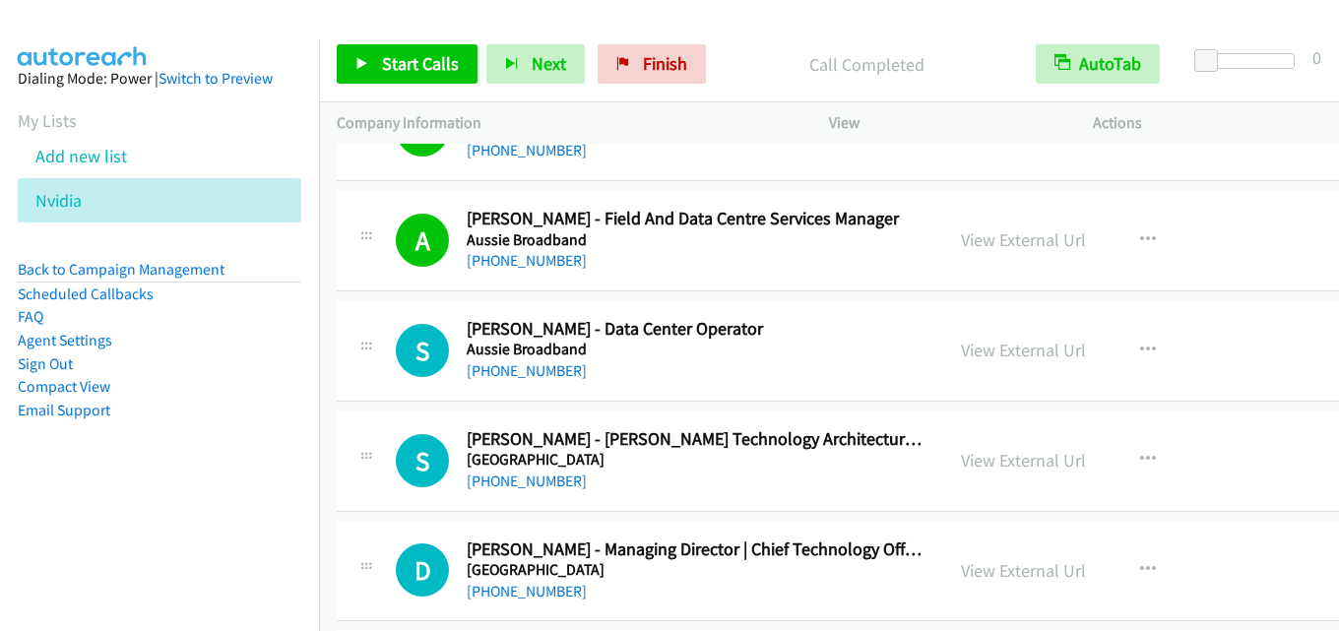
scroll to position [3248, 0]
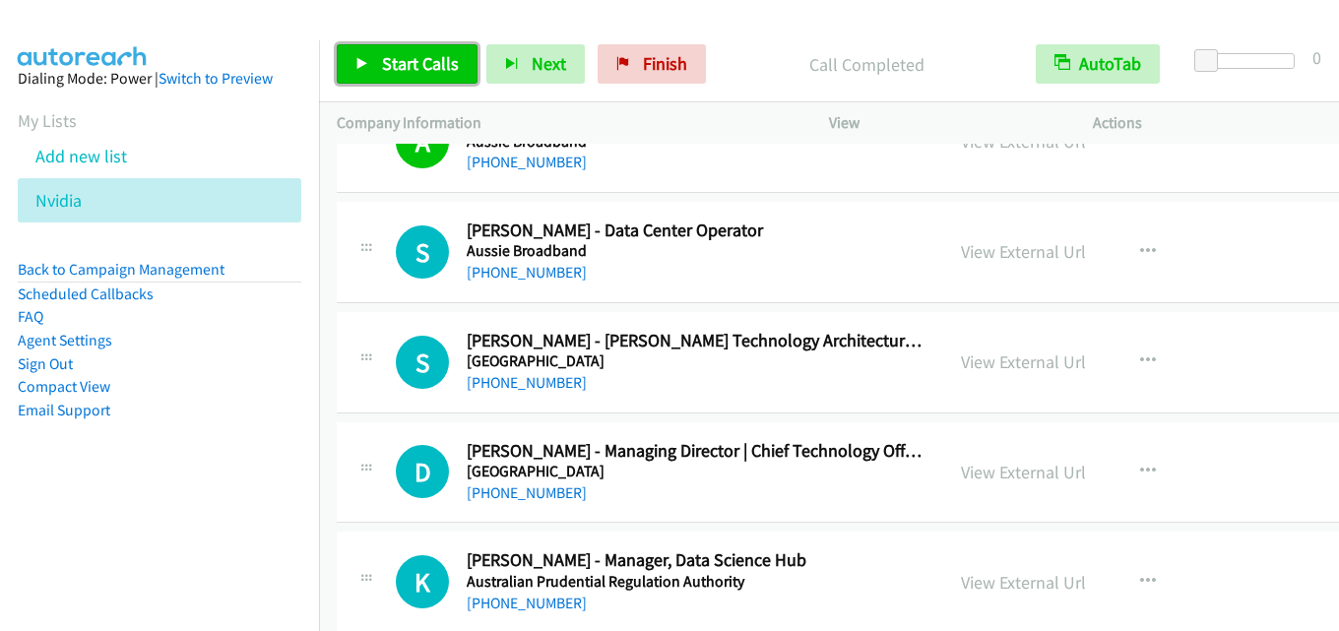
click at [400, 68] on span "Start Calls" at bounding box center [420, 63] width 77 height 23
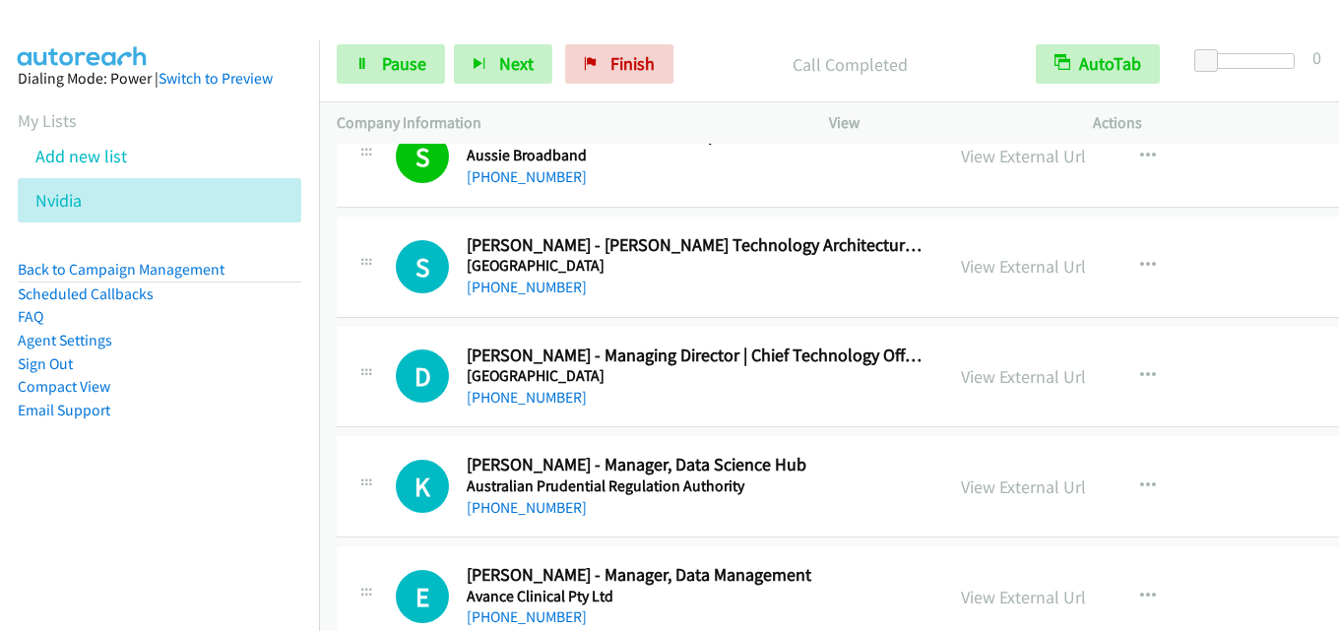
scroll to position [3346, 0]
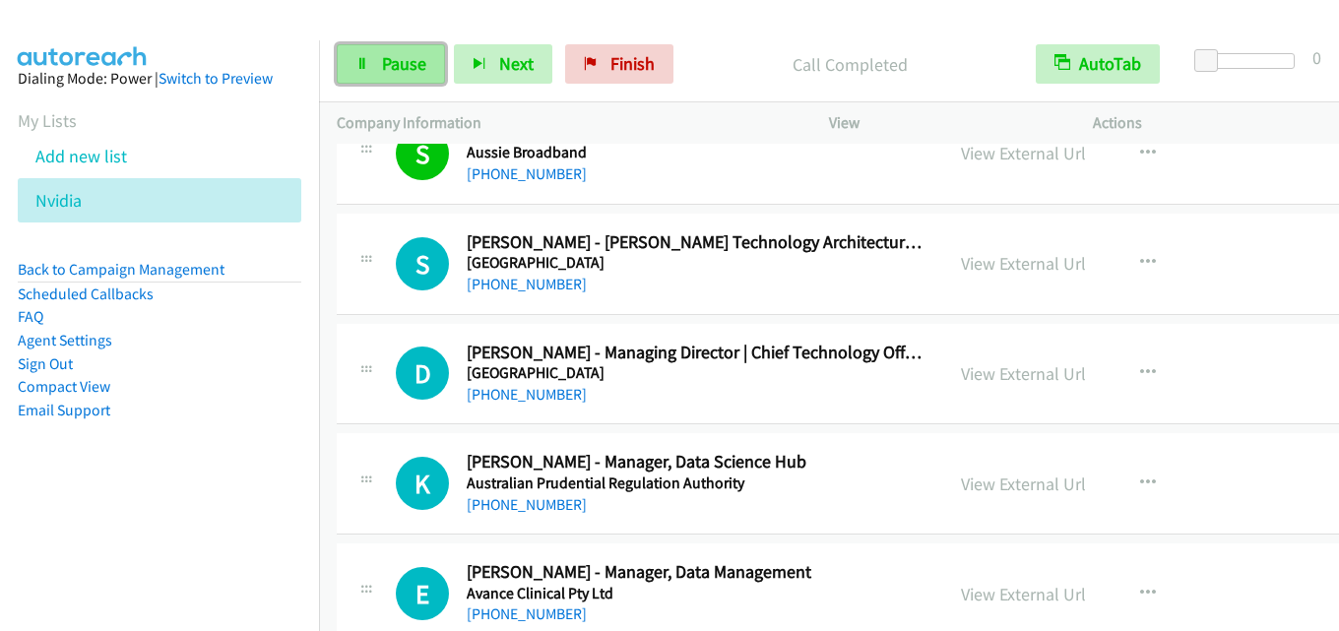
click at [394, 63] on span "Pause" at bounding box center [404, 63] width 44 height 23
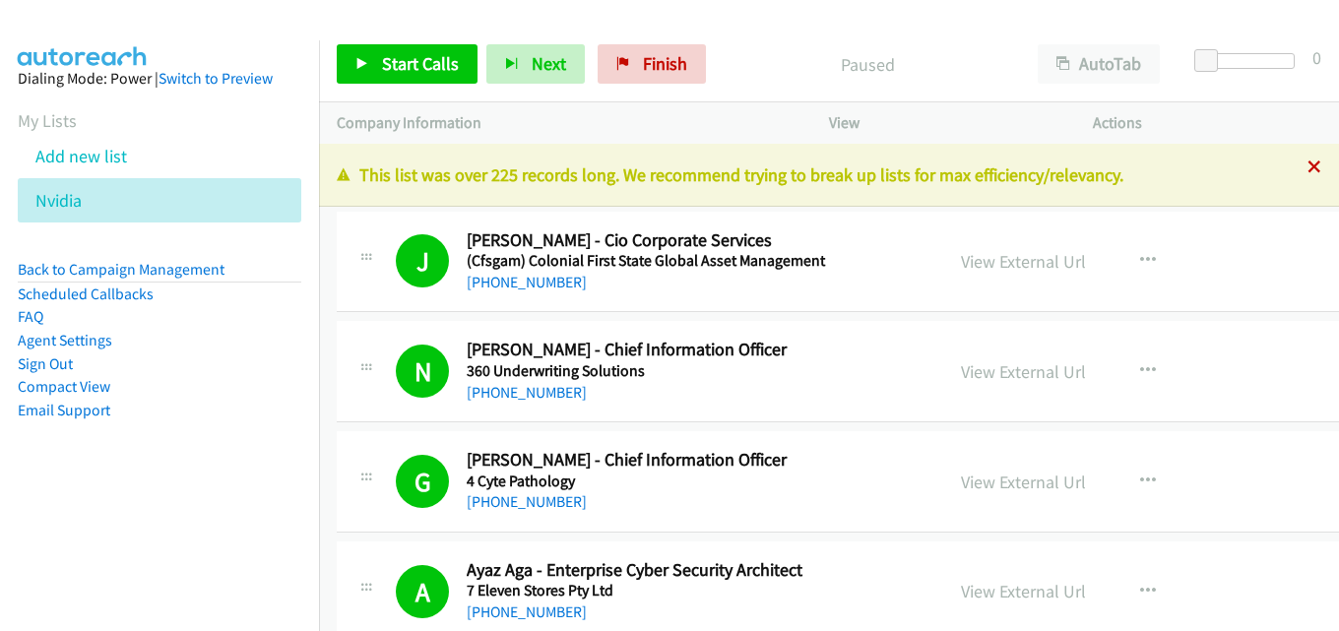
click at [1307, 164] on icon at bounding box center [1314, 168] width 14 height 14
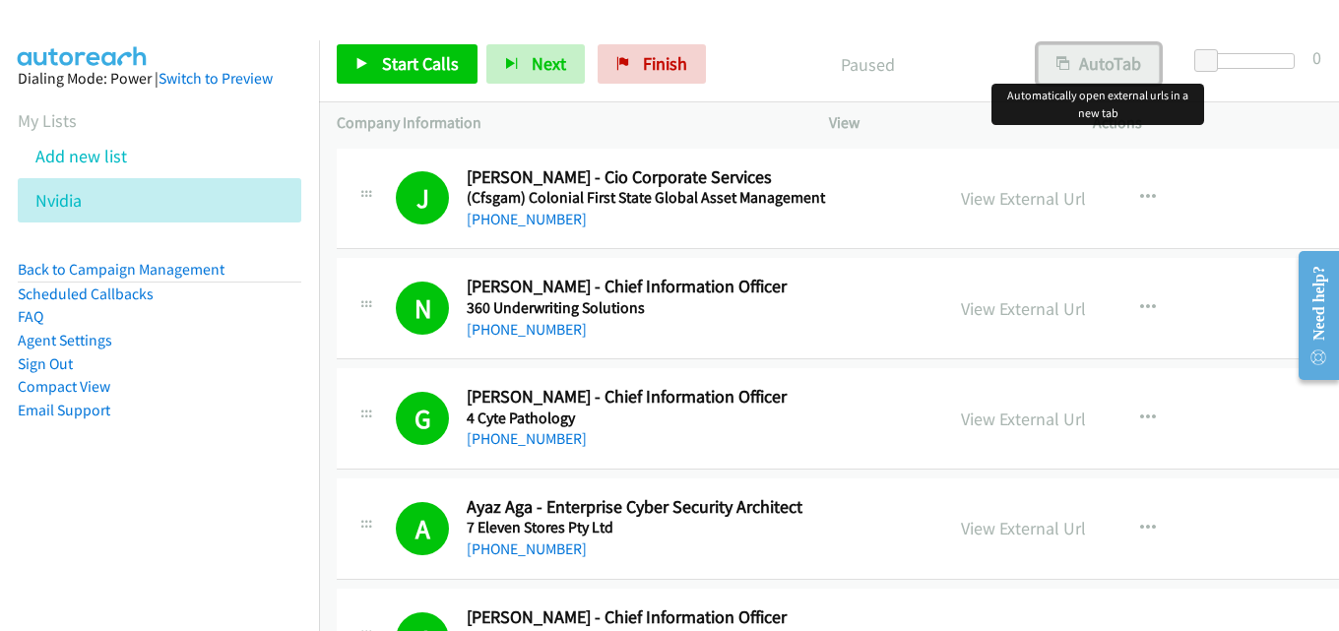
click at [1062, 58] on icon "button" at bounding box center [1063, 65] width 14 height 14
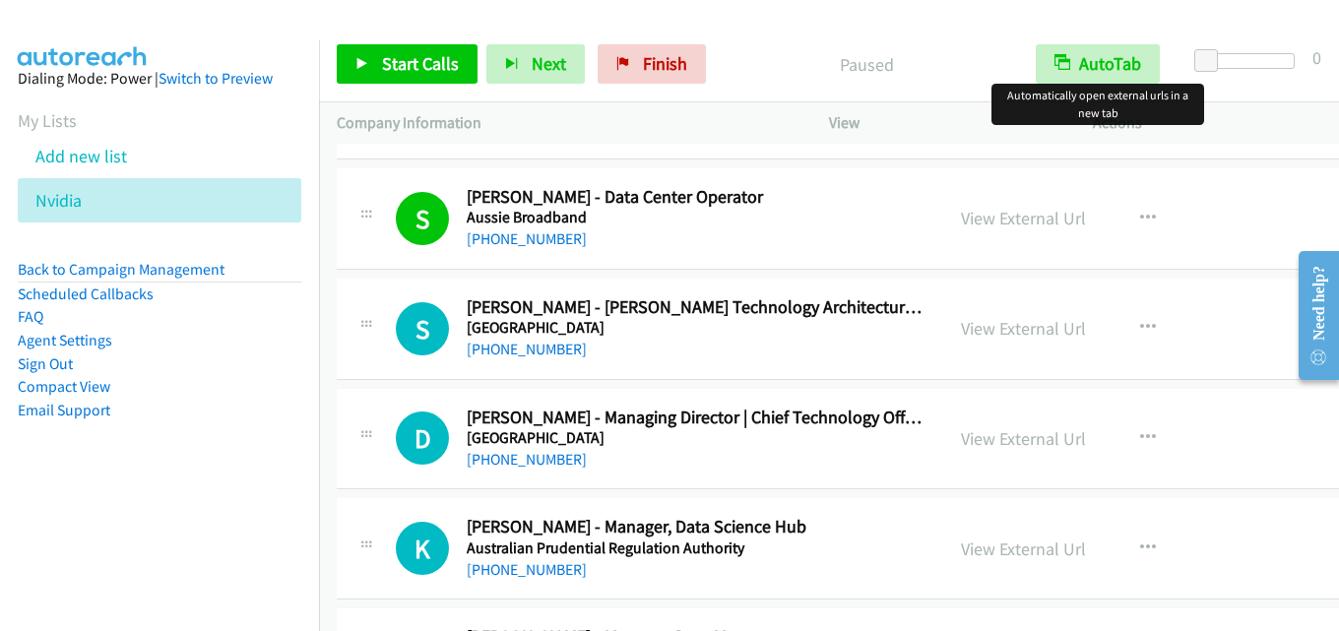
scroll to position [3248, 0]
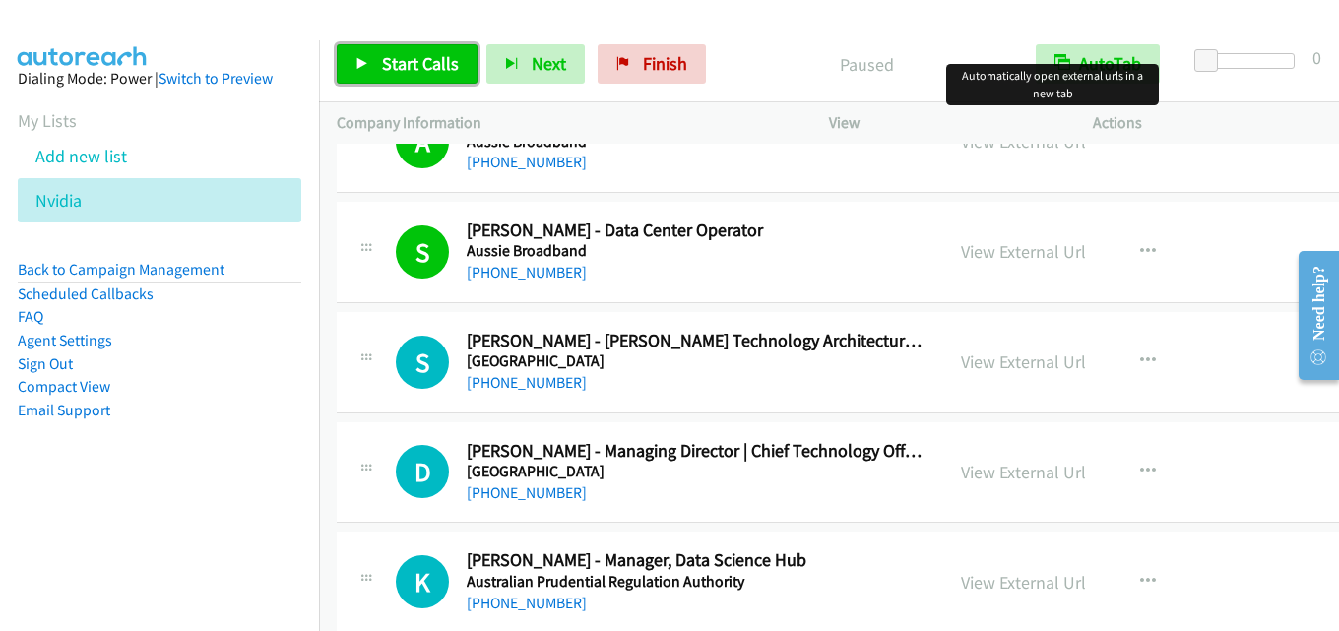
click at [422, 55] on span "Start Calls" at bounding box center [420, 63] width 77 height 23
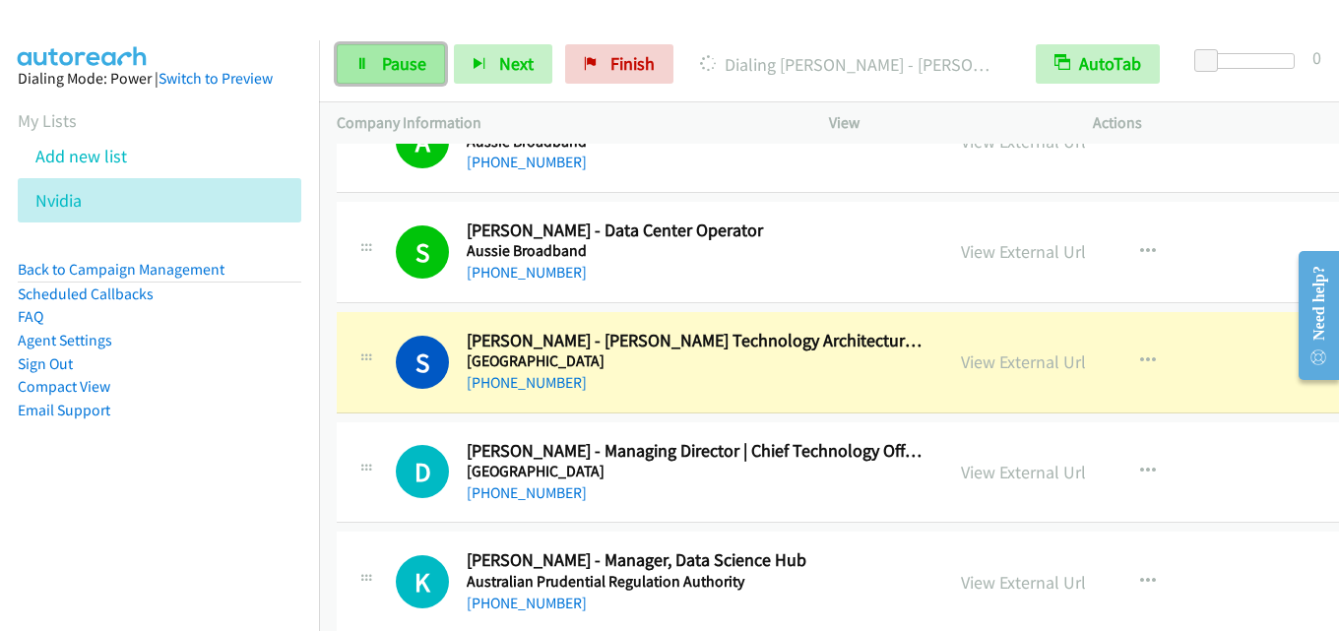
click at [385, 62] on span "Pause" at bounding box center [404, 63] width 44 height 23
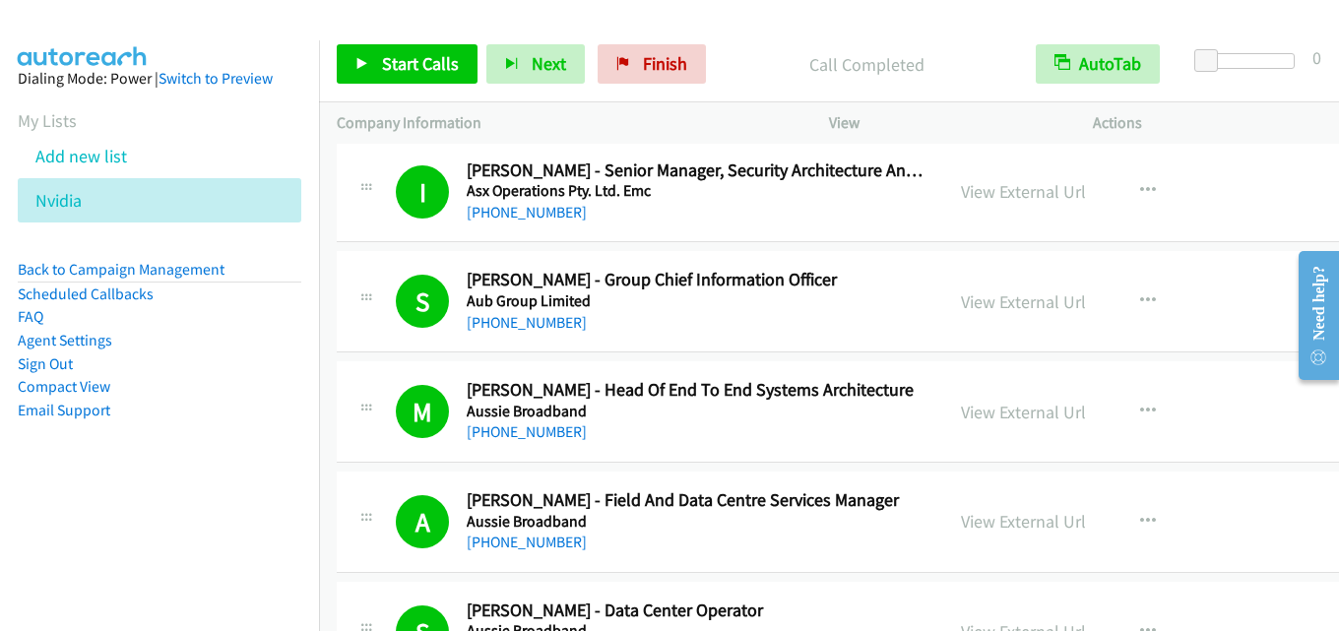
scroll to position [2953, 0]
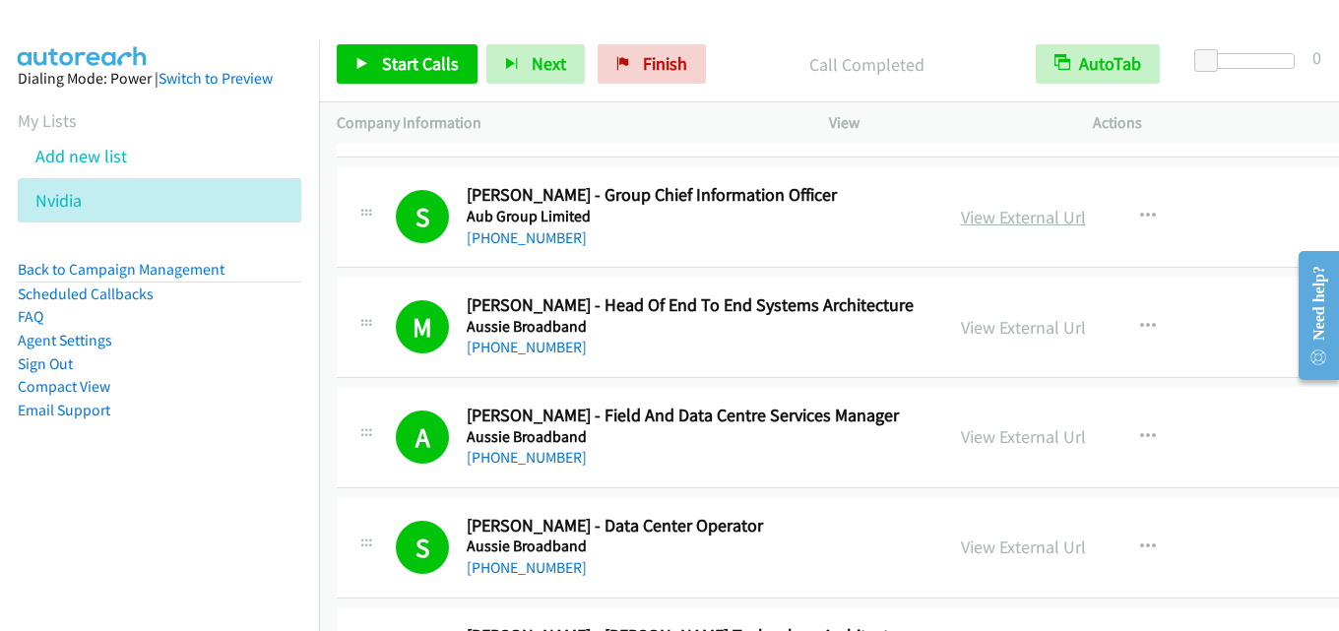
click at [997, 223] on link "View External Url" at bounding box center [1023, 217] width 125 height 23
